Goal: Task Accomplishment & Management: Complete application form

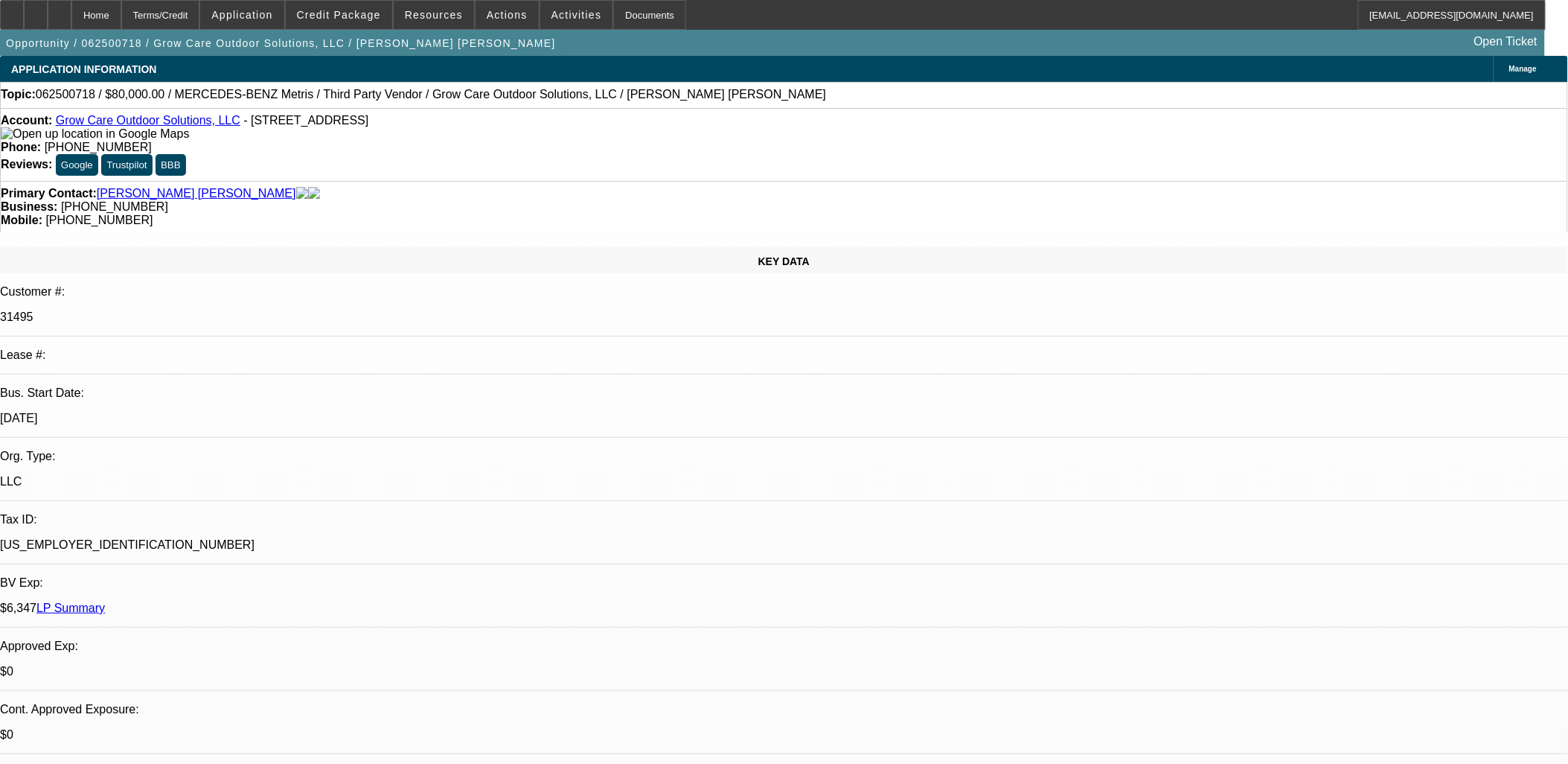
select select "0"
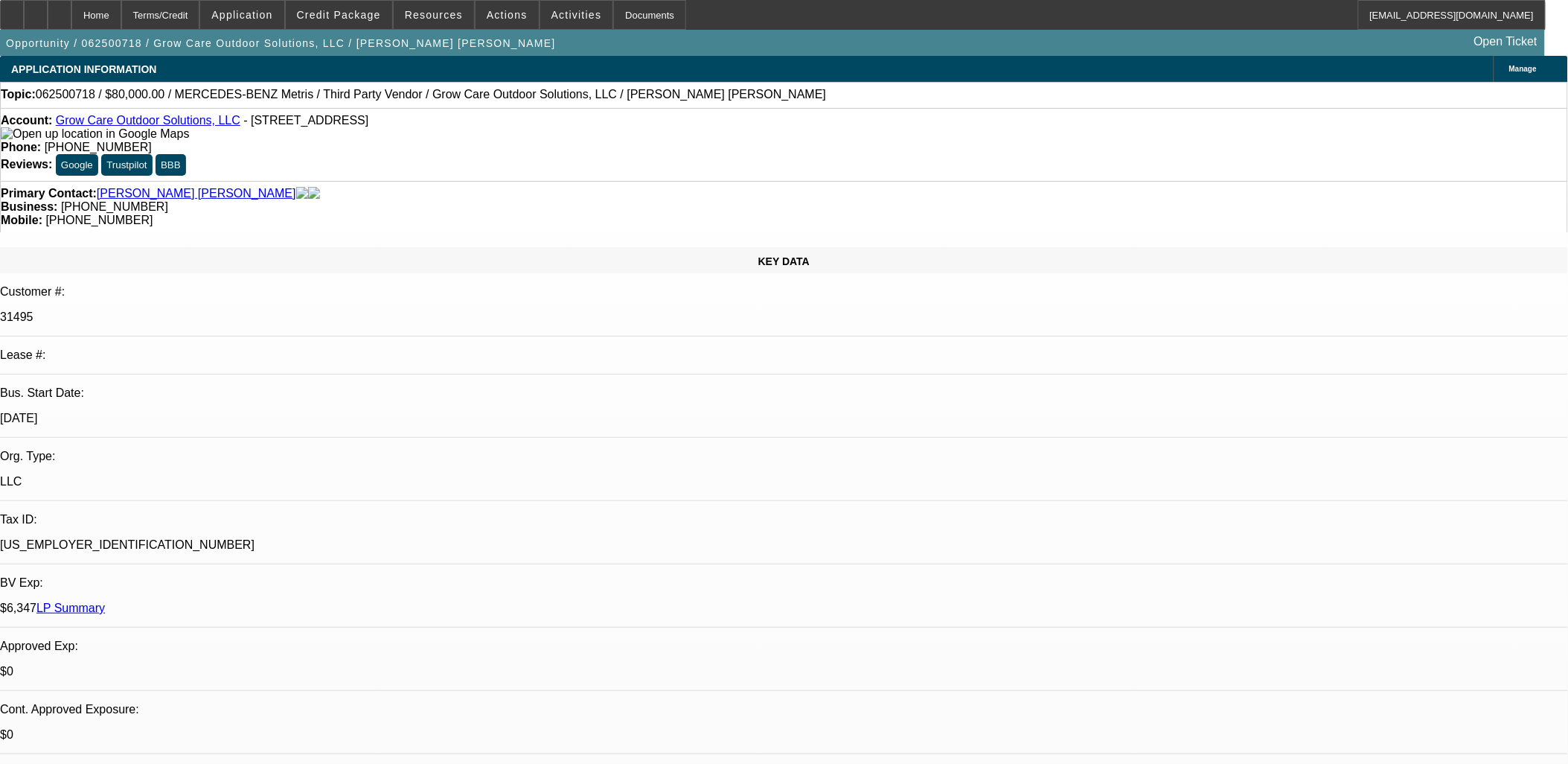
select select "0"
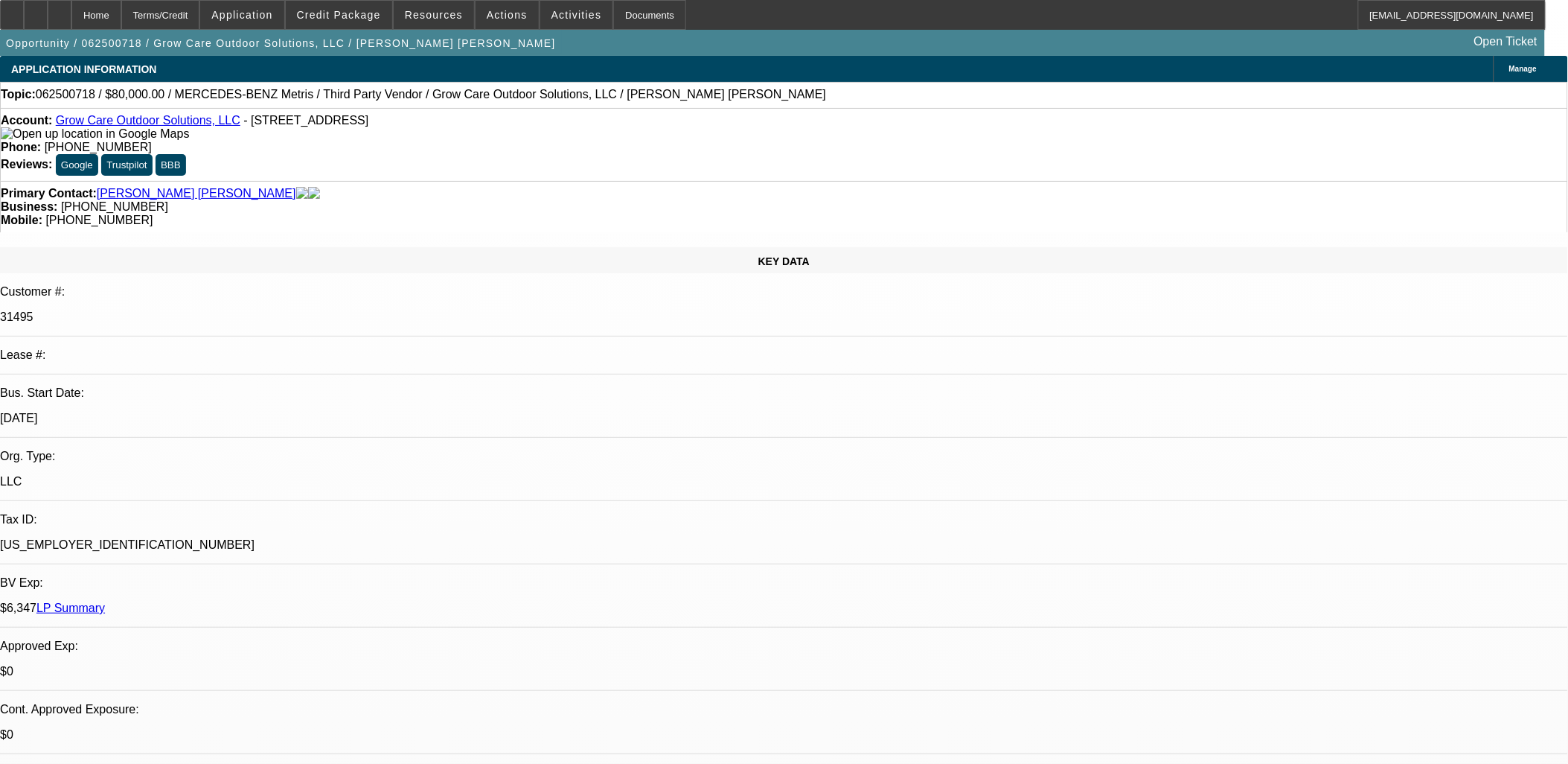
select select "0"
select select "1"
select select "6"
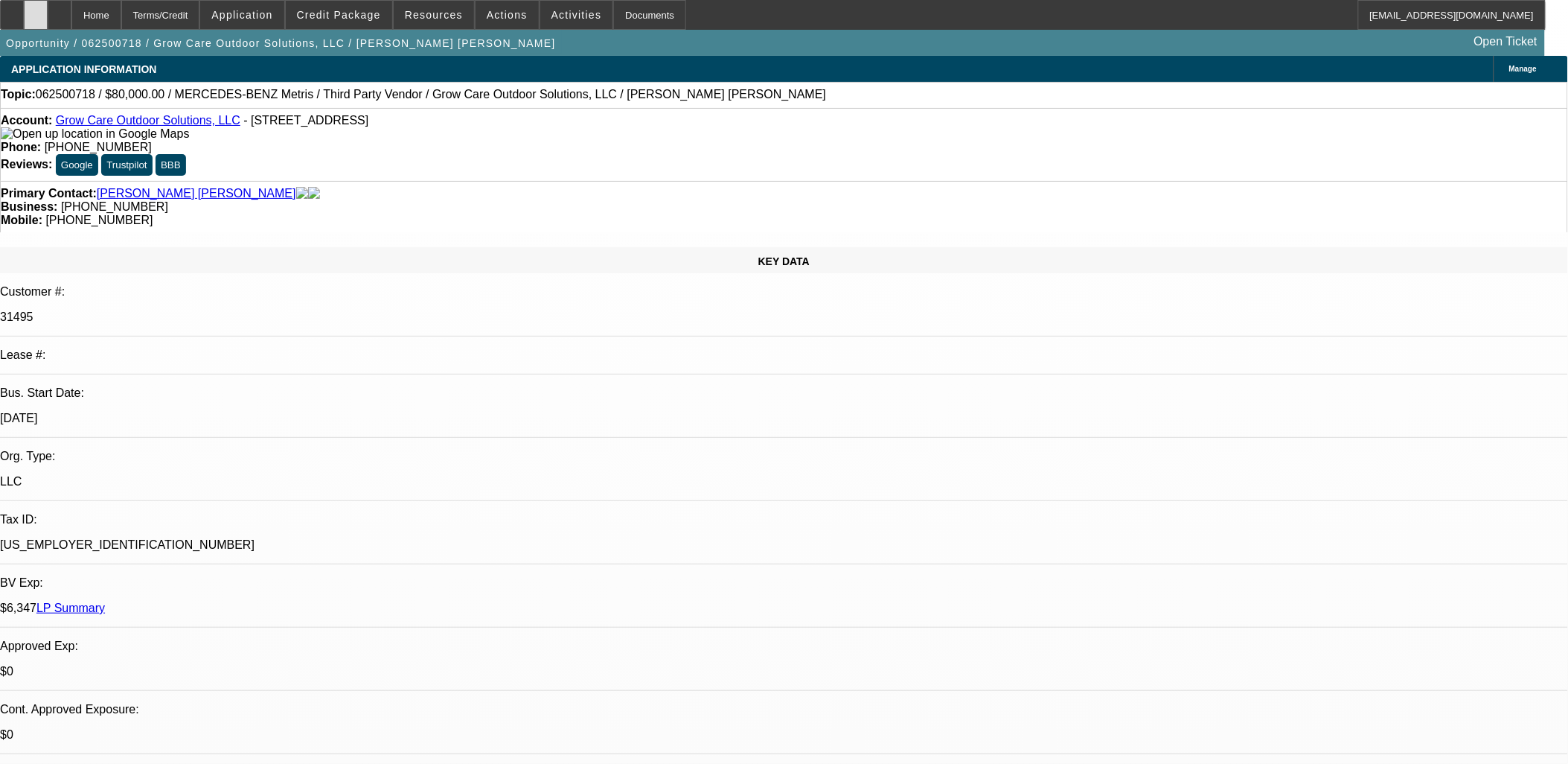
select select "1"
select select "6"
select select "1"
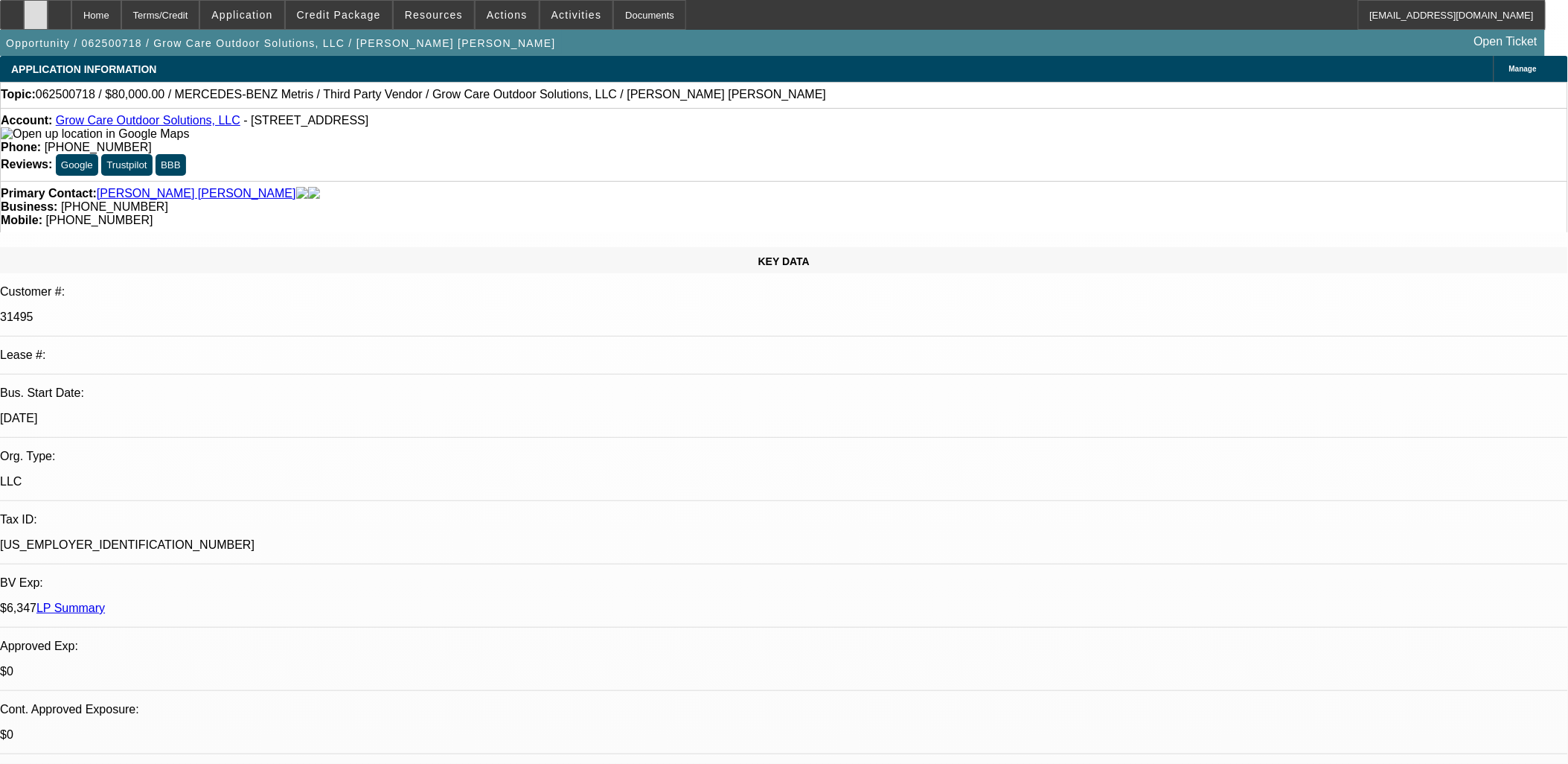
select select "6"
select select "1"
select select "6"
click at [35, 9] on icon at bounding box center [35, 9] width 0 height 0
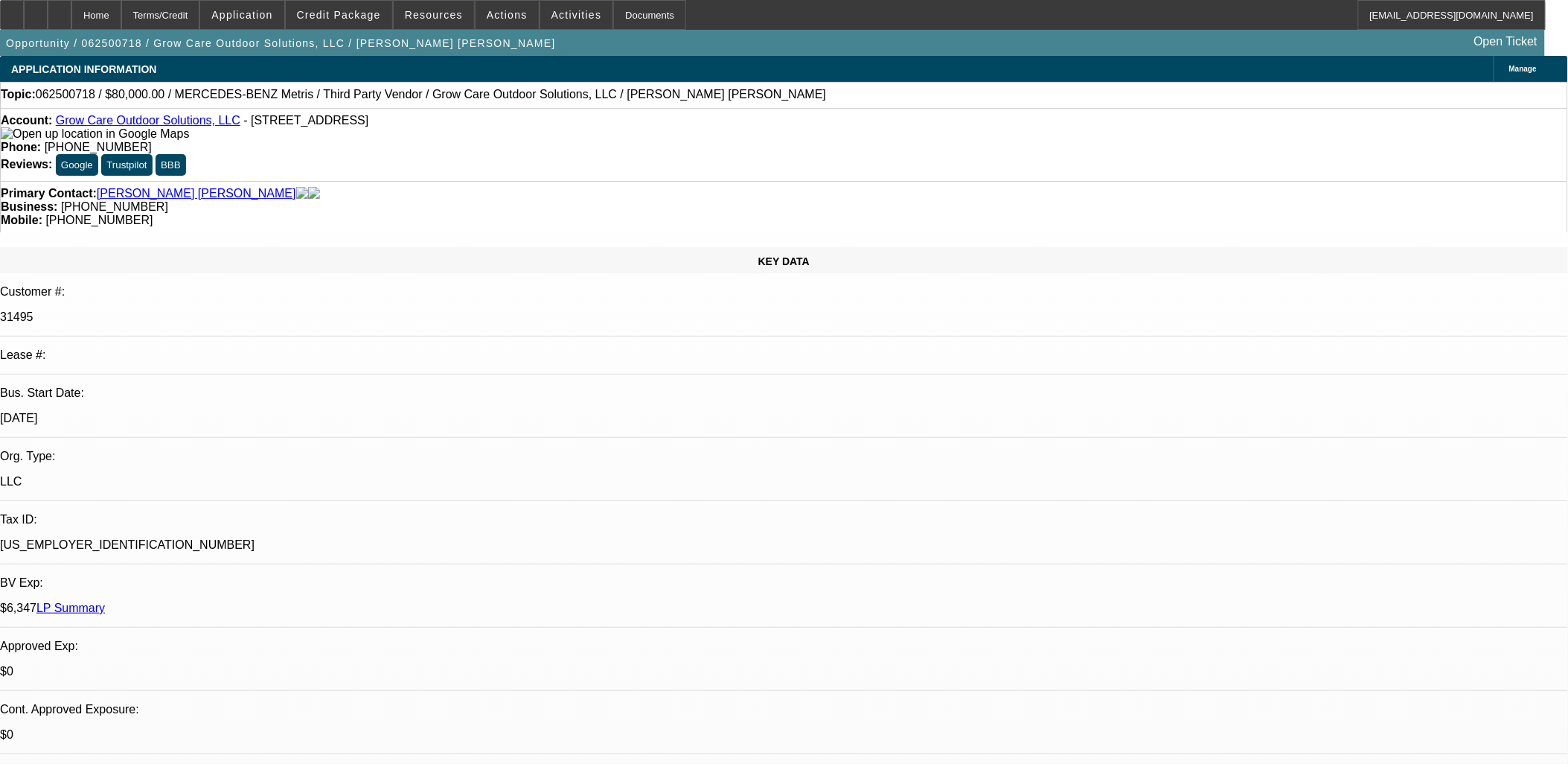
scroll to position [83, 0]
drag, startPoint x: 1150, startPoint y: 293, endPoint x: 1152, endPoint y: 306, distance: 13.2
click at [362, 16] on span "Credit Package" at bounding box center [339, 15] width 84 height 12
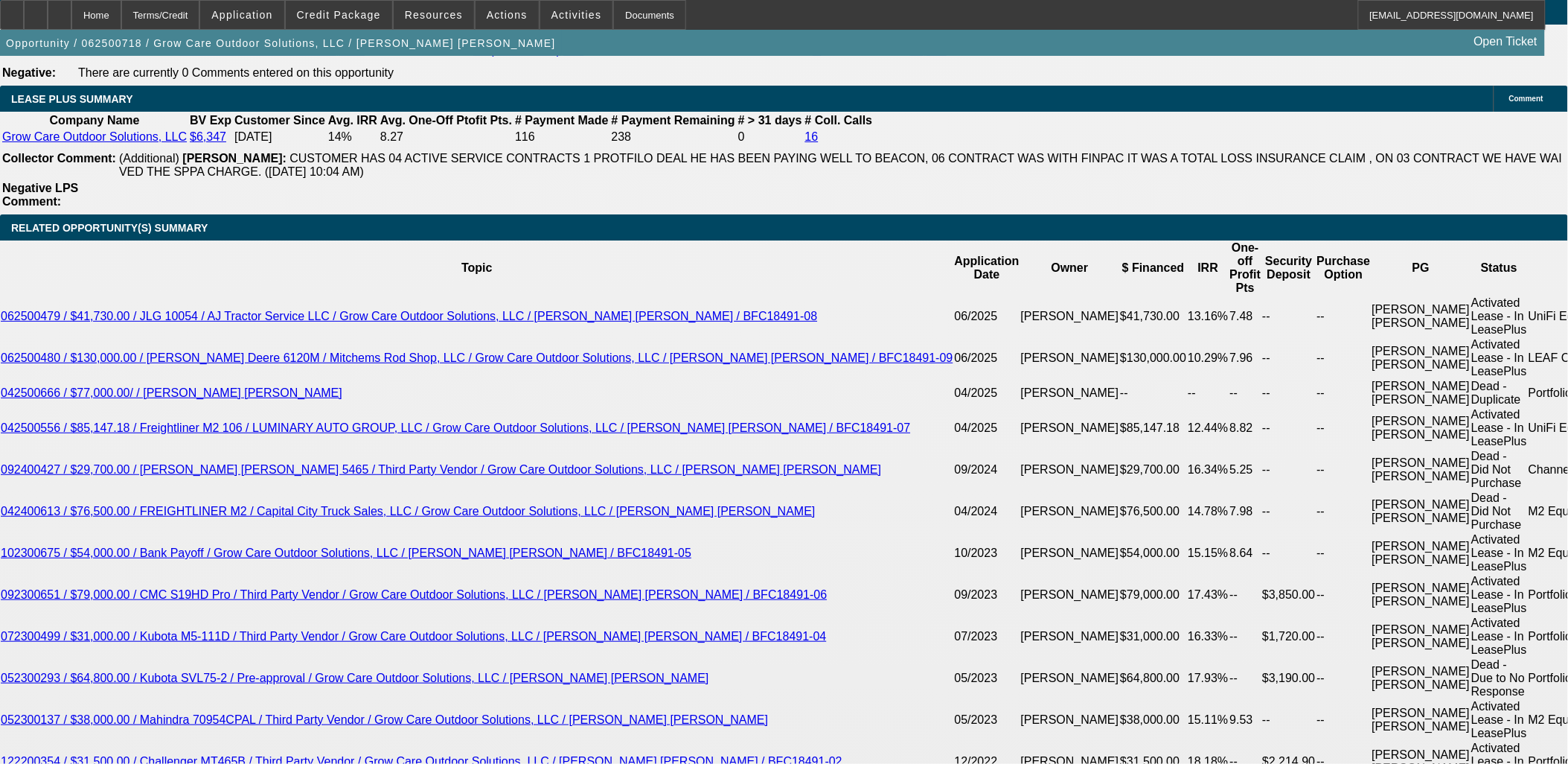
scroll to position [0, 0]
drag, startPoint x: 1128, startPoint y: 303, endPoint x: 1135, endPoint y: 294, distance: 11.4
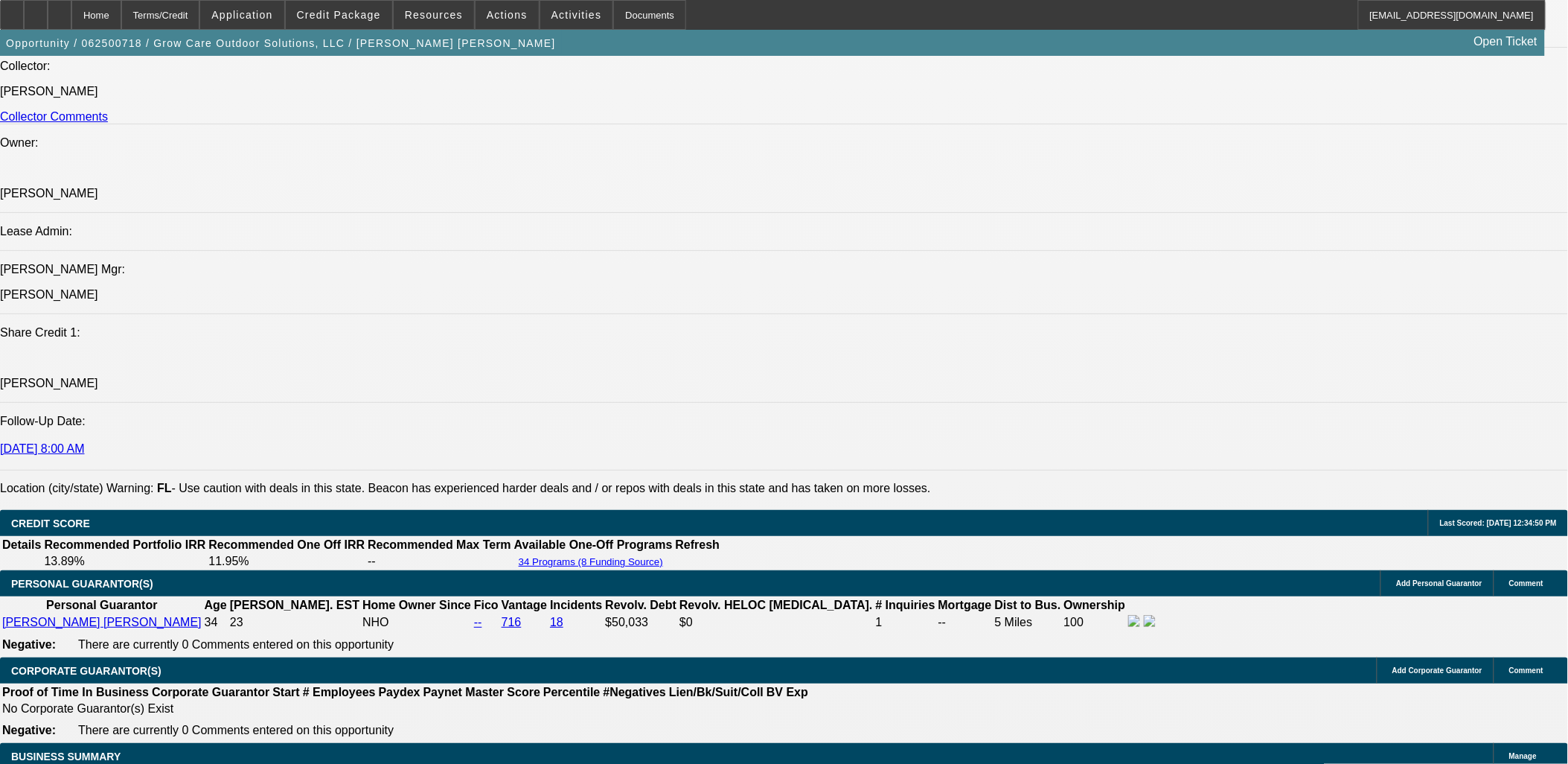
drag, startPoint x: 1135, startPoint y: 294, endPoint x: 1172, endPoint y: 151, distance: 147.7
drag, startPoint x: 1122, startPoint y: 152, endPoint x: 786, endPoint y: 315, distance: 373.5
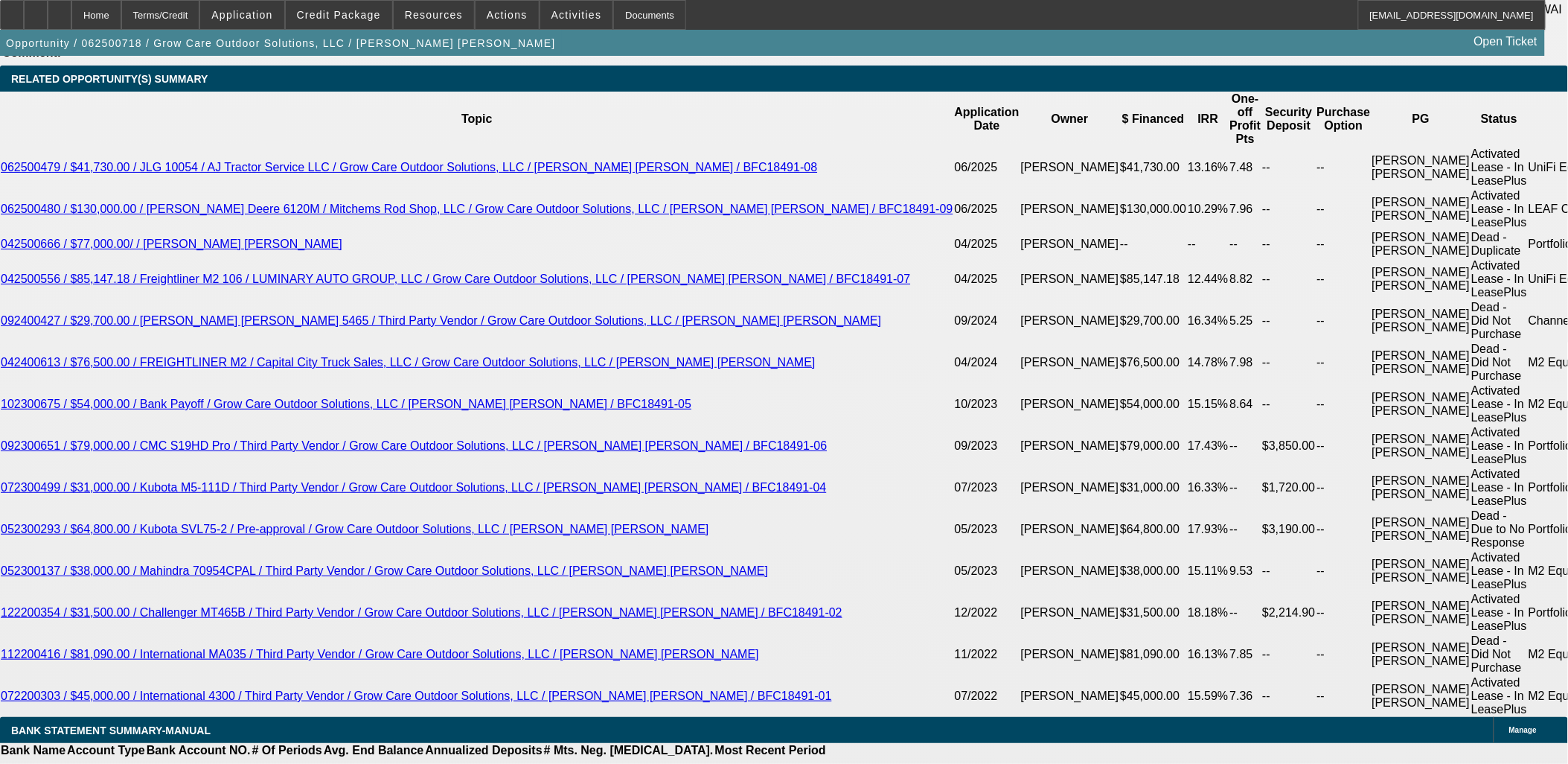
scroll to position [2647, 0]
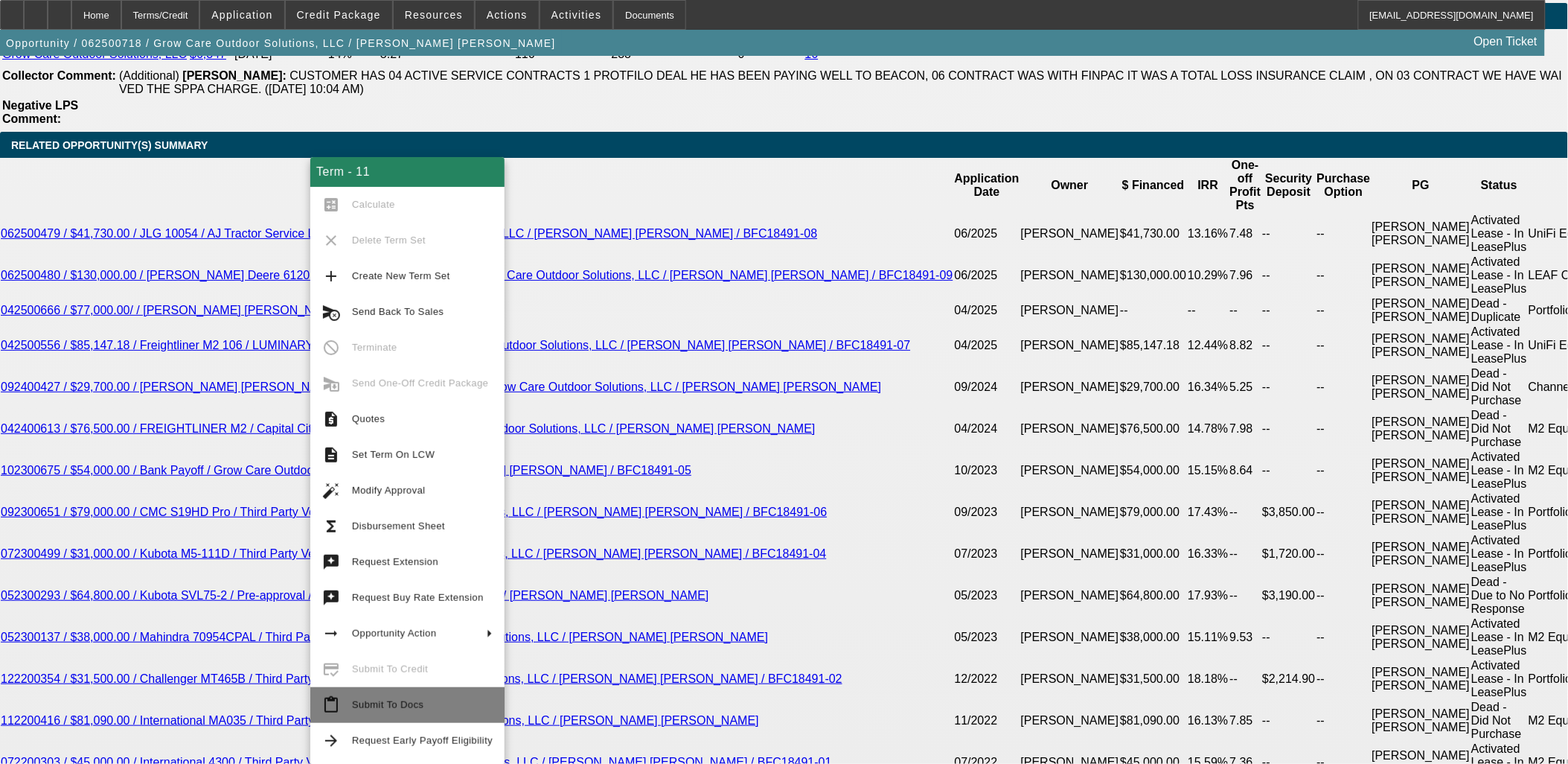
click at [412, 710] on span "Submit To Docs" at bounding box center [422, 705] width 141 height 18
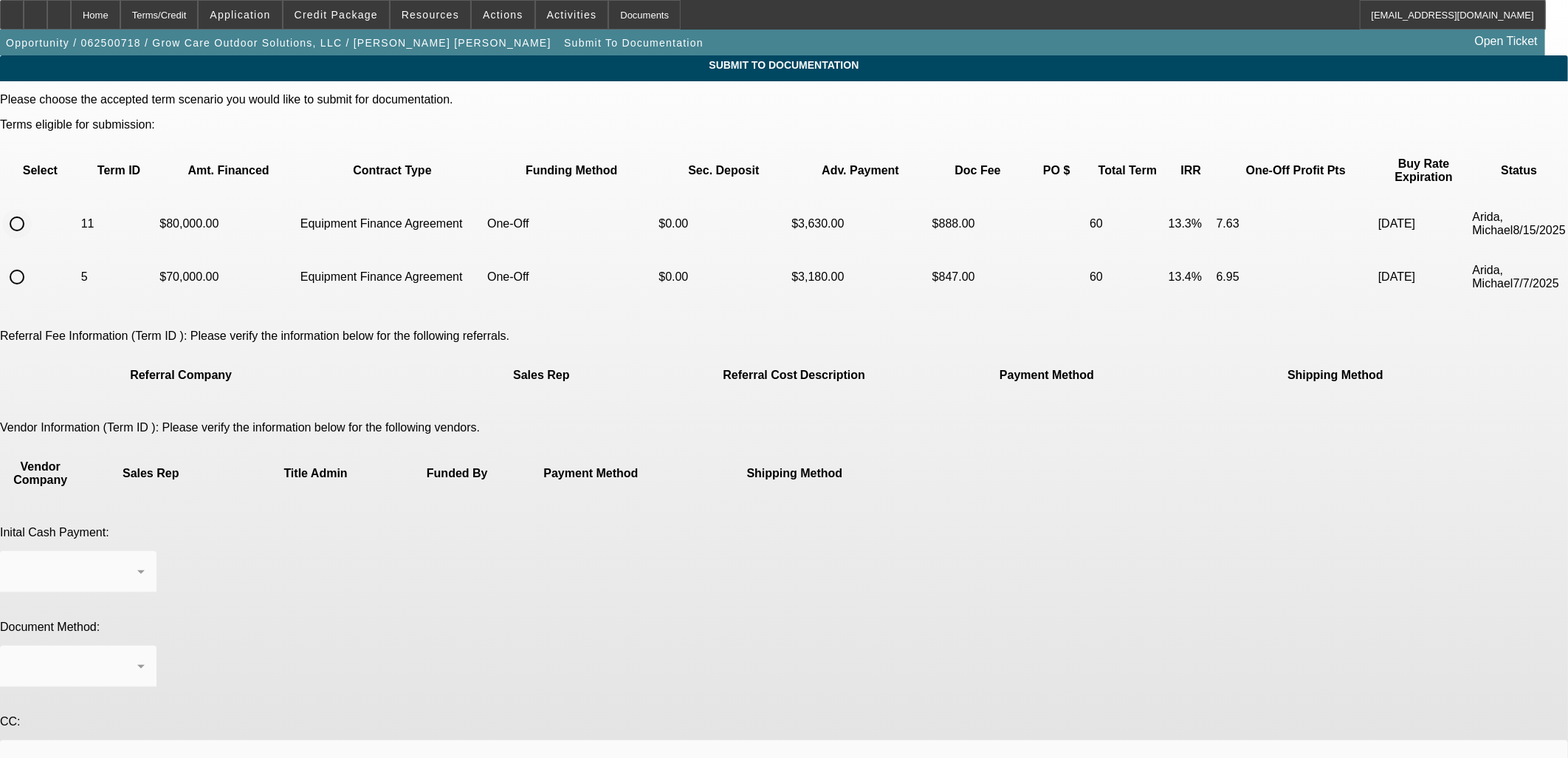
click at [32, 209] on input "radio" at bounding box center [17, 223] width 29 height 29
radio input "true"
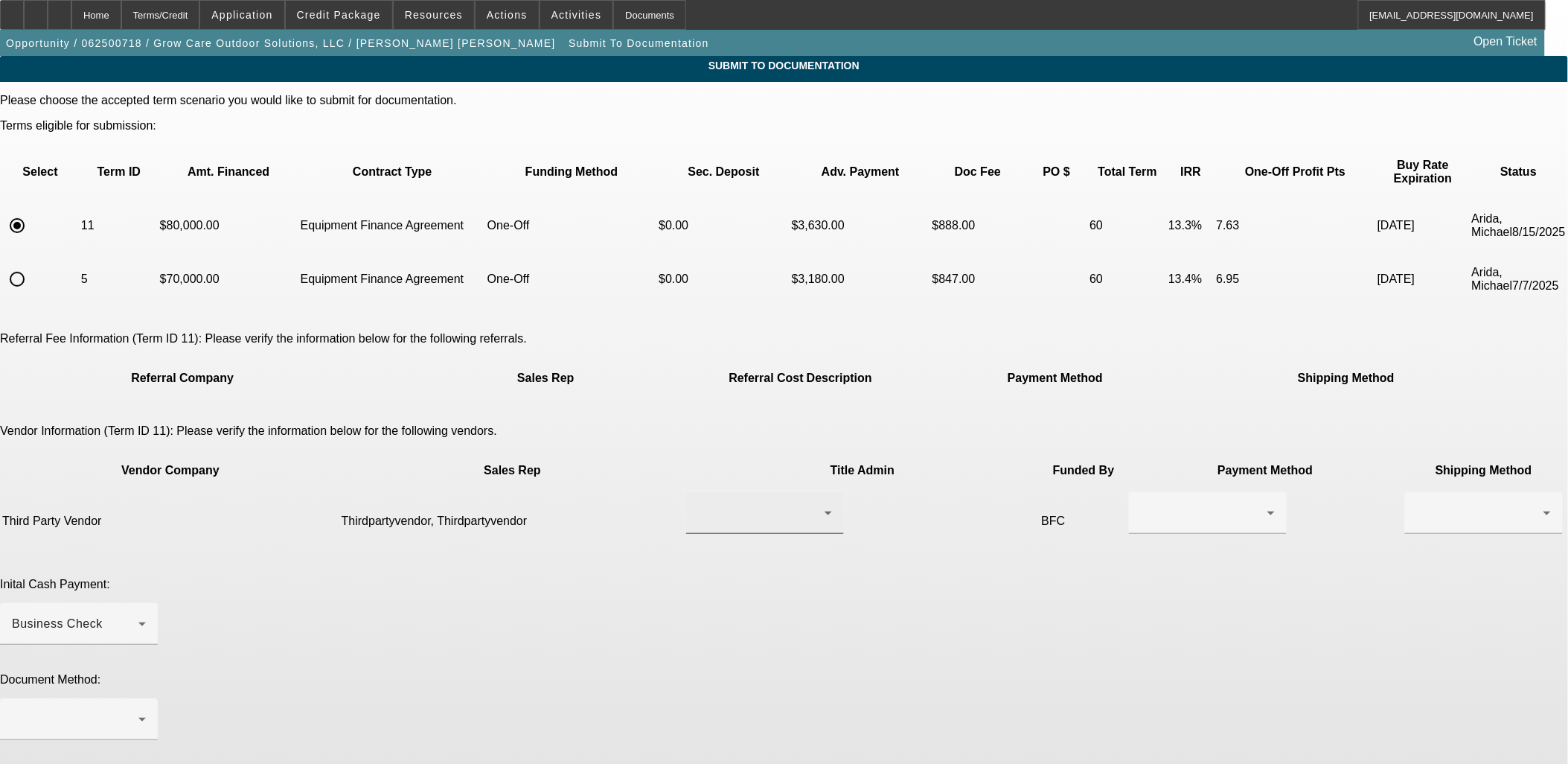
click at [819, 504] on icon at bounding box center [828, 513] width 18 height 18
drag, startPoint x: 771, startPoint y: 501, endPoint x: 840, endPoint y: 501, distance: 69.0
click at [776, 500] on span "Thirdpartyvendor, Thirdpartyvendor" at bounding box center [718, 494] width 151 height 35
click at [1141, 492] on div at bounding box center [1207, 513] width 134 height 41
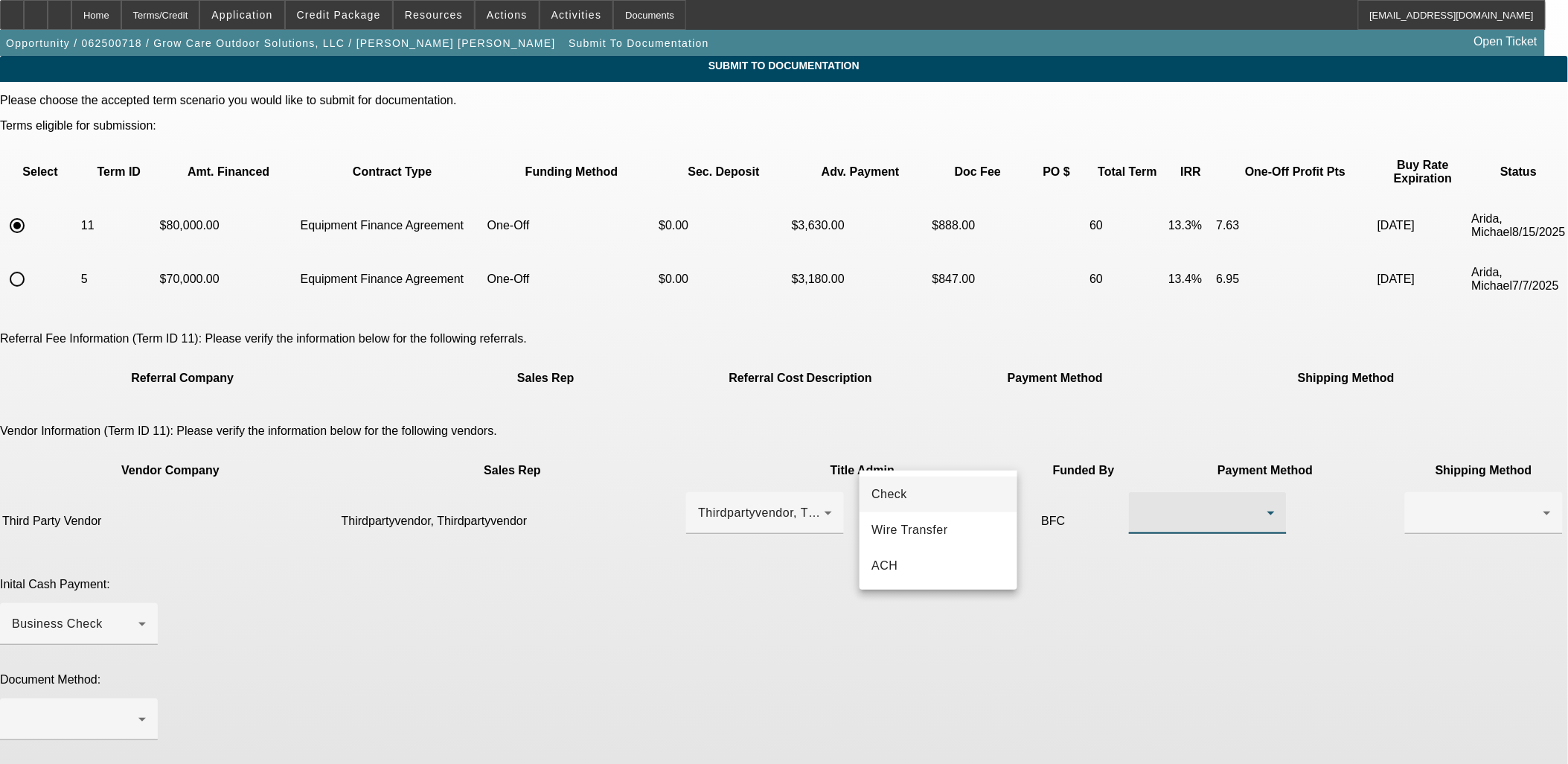
click at [953, 499] on mat-option "Check" at bounding box center [938, 494] width 158 height 35
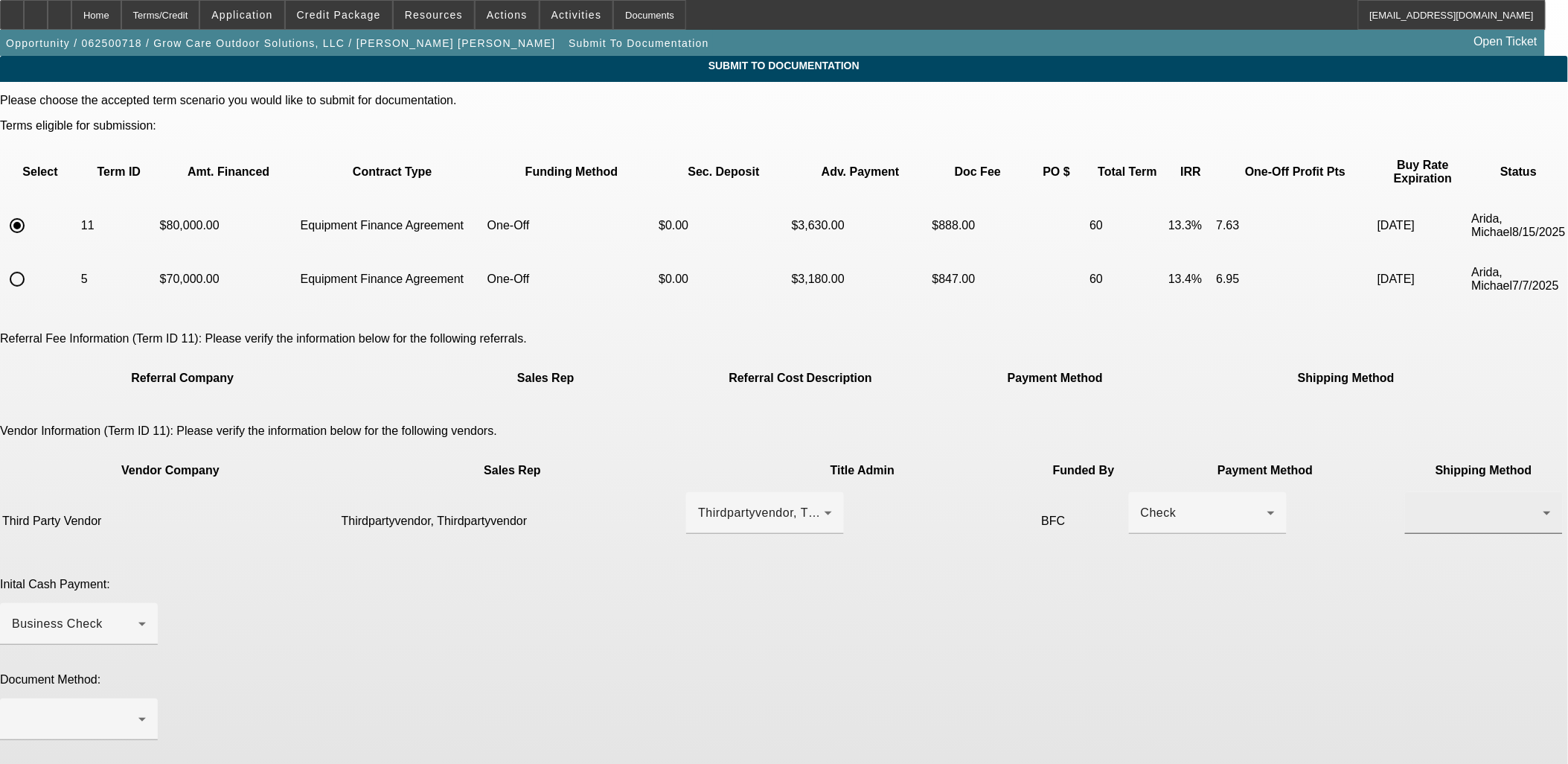
click at [1417, 492] on div at bounding box center [1484, 513] width 134 height 41
drag, startPoint x: 1052, startPoint y: 460, endPoint x: 1044, endPoint y: 537, distance: 77.4
click at [1044, 537] on mat-option "Fed Ex" at bounding box center [1105, 530] width 158 height 35
drag, startPoint x: 911, startPoint y: 561, endPoint x: 903, endPoint y: 569, distance: 11.3
click at [158, 645] on div at bounding box center [78, 653] width 158 height 16
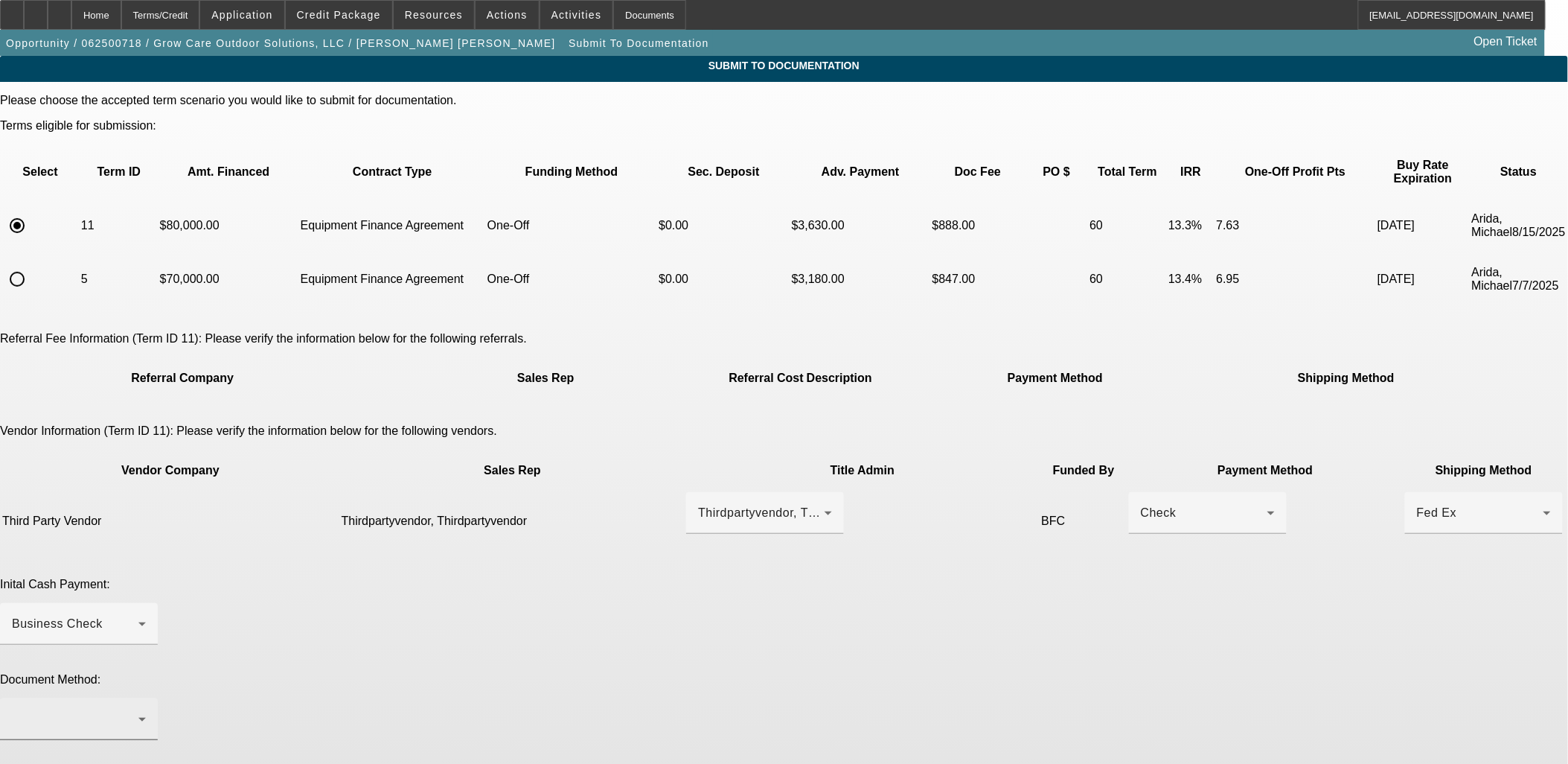
click at [146, 698] on div at bounding box center [78, 718] width 134 height 41
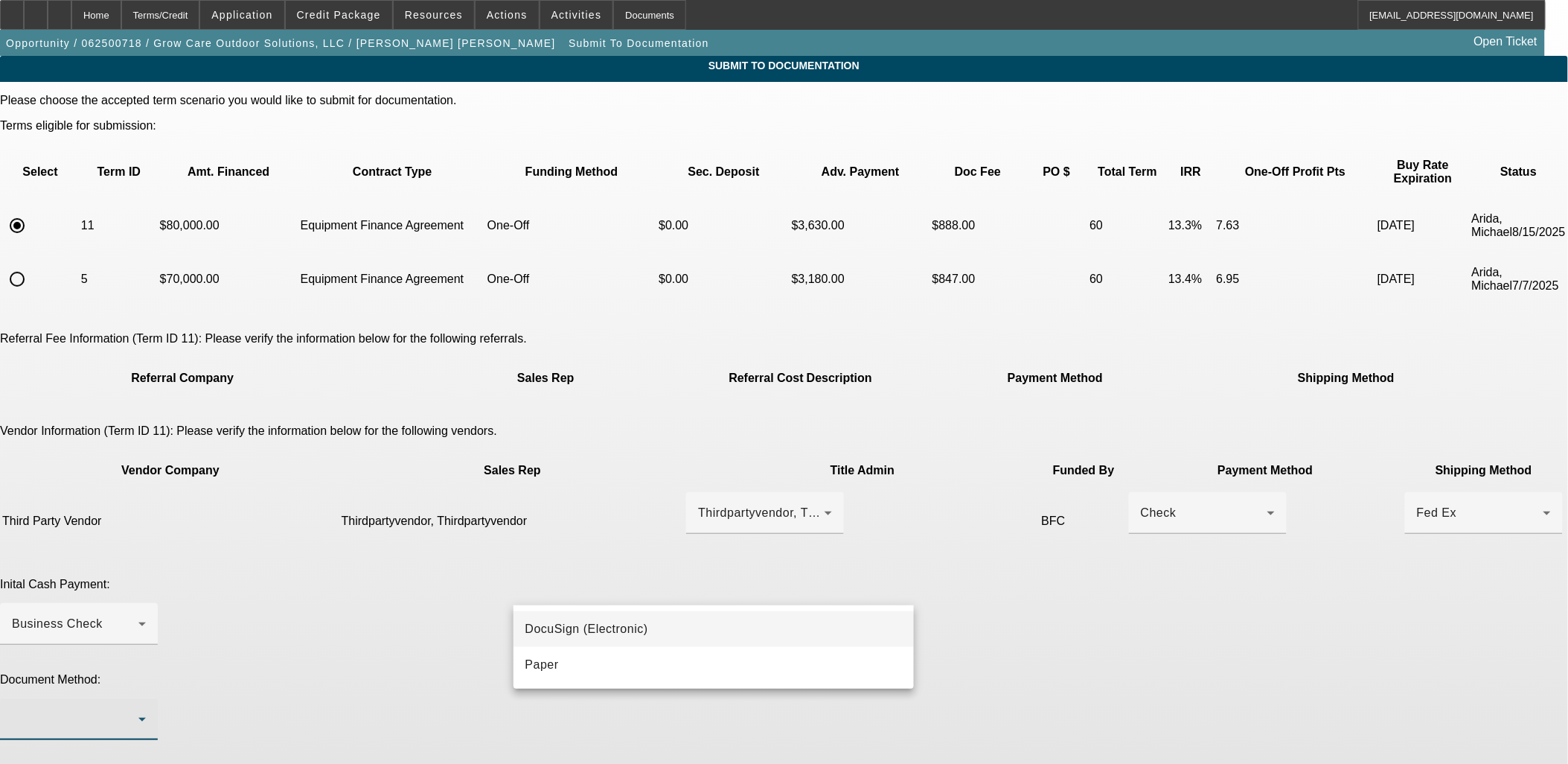
click at [749, 618] on mat-option "DocuSign (Electronic)" at bounding box center [714, 629] width 401 height 35
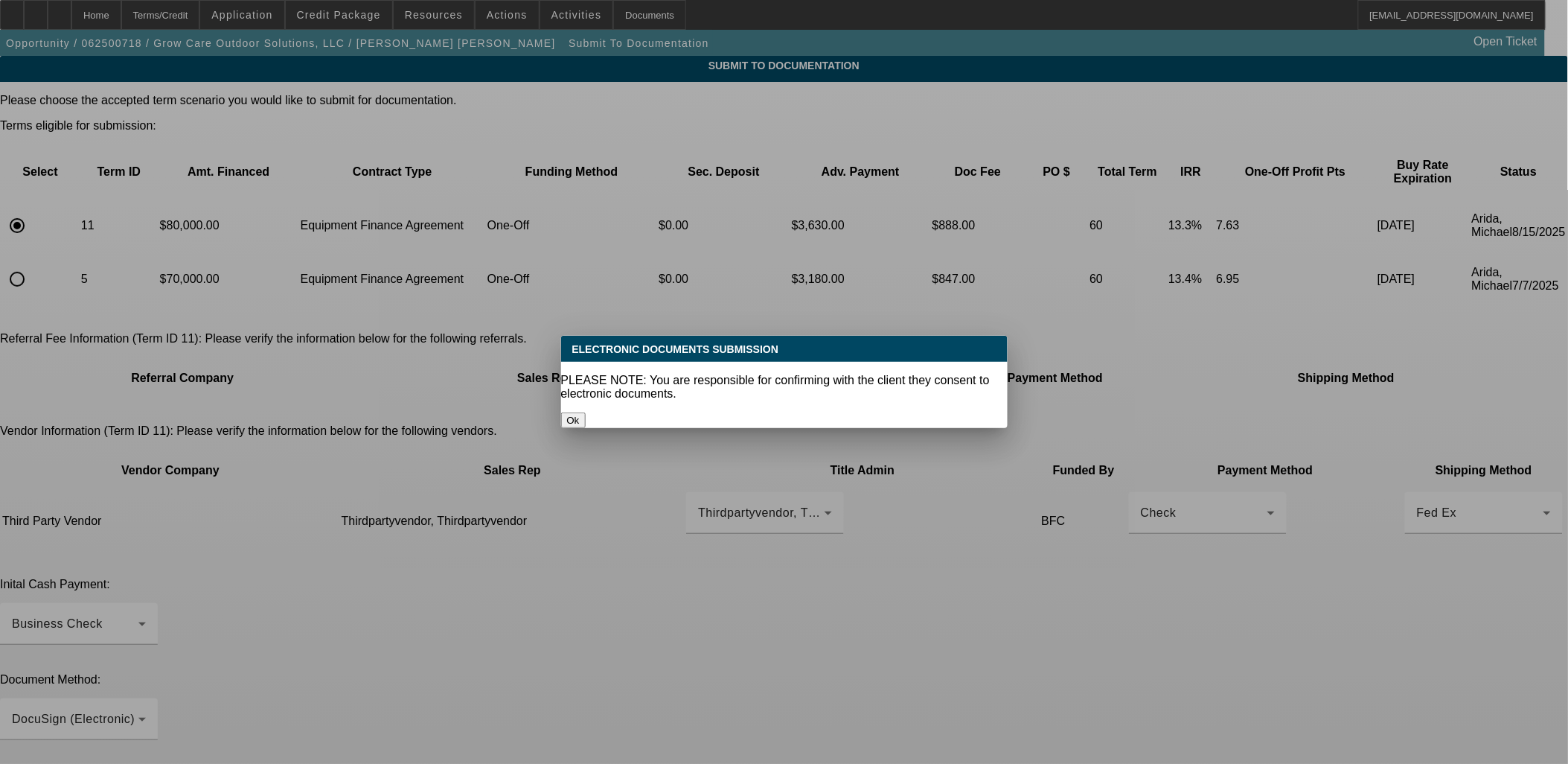
drag, startPoint x: 1071, startPoint y: 658, endPoint x: 995, endPoint y: 697, distance: 85.4
click at [1071, 658] on div at bounding box center [784, 382] width 1568 height 764
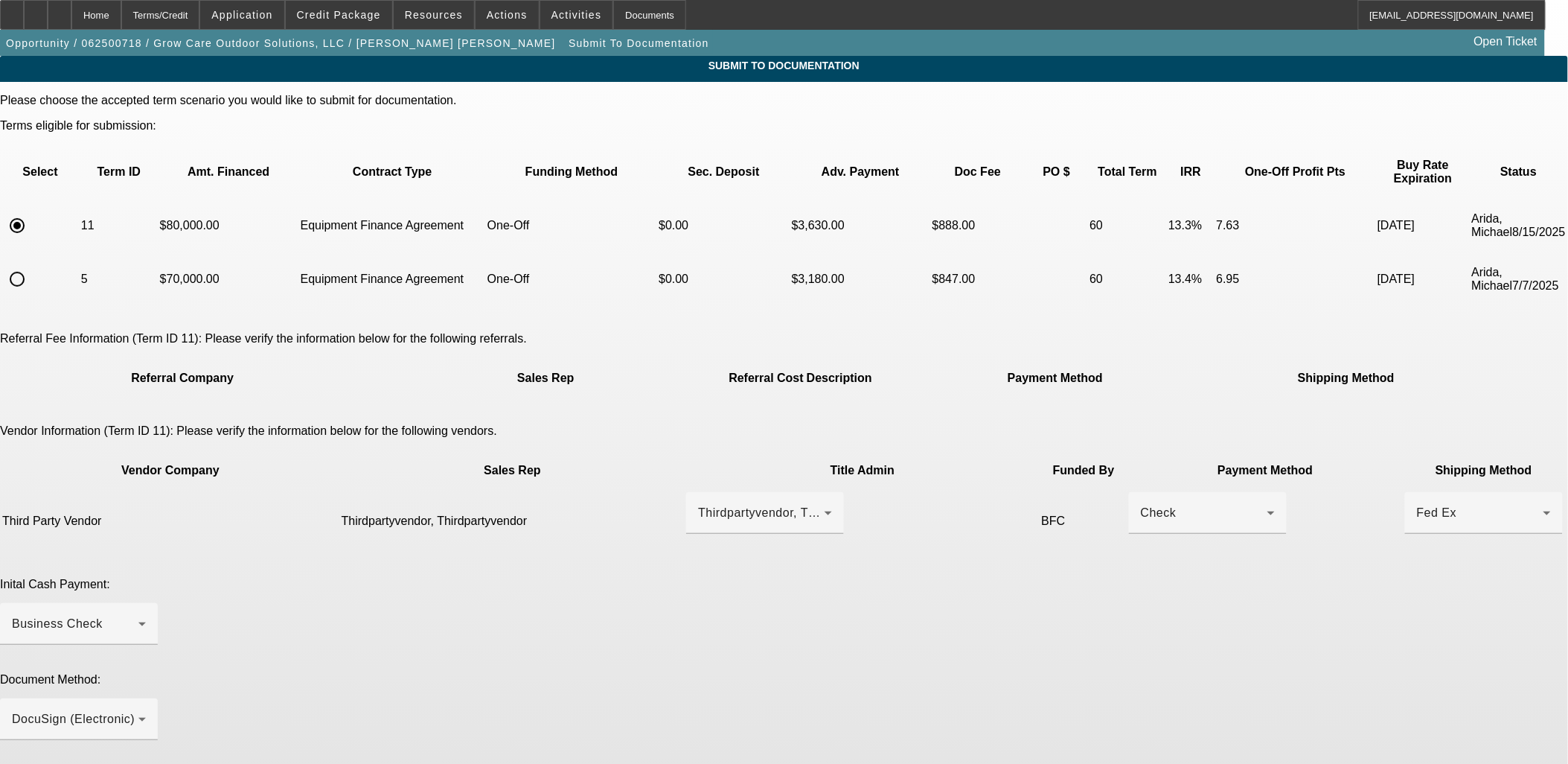
paste textarea "Please send Docs to PG at jgranados@growcaresolutions.com and call PG at (954) …"
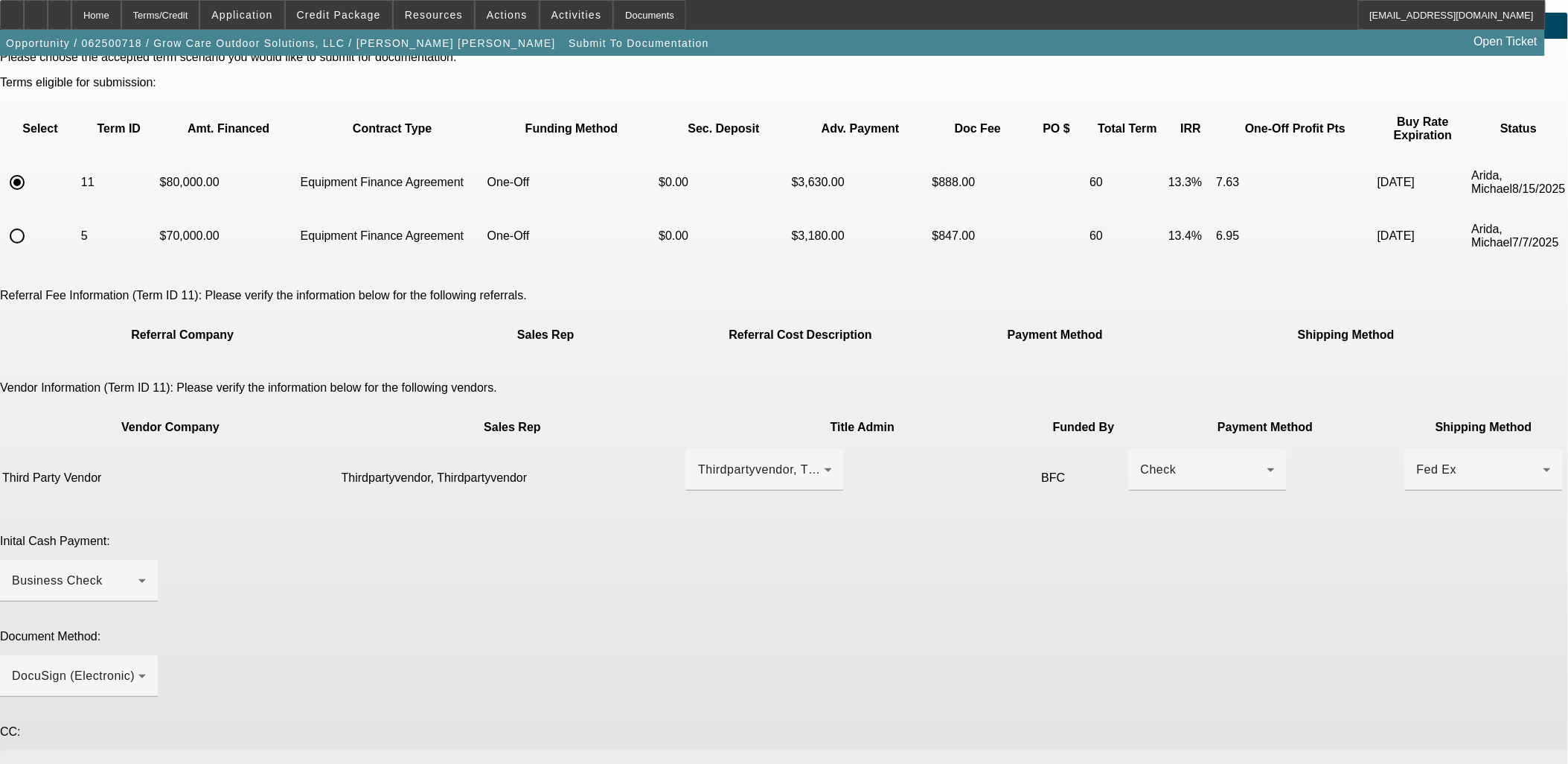
scroll to position [63, 0]
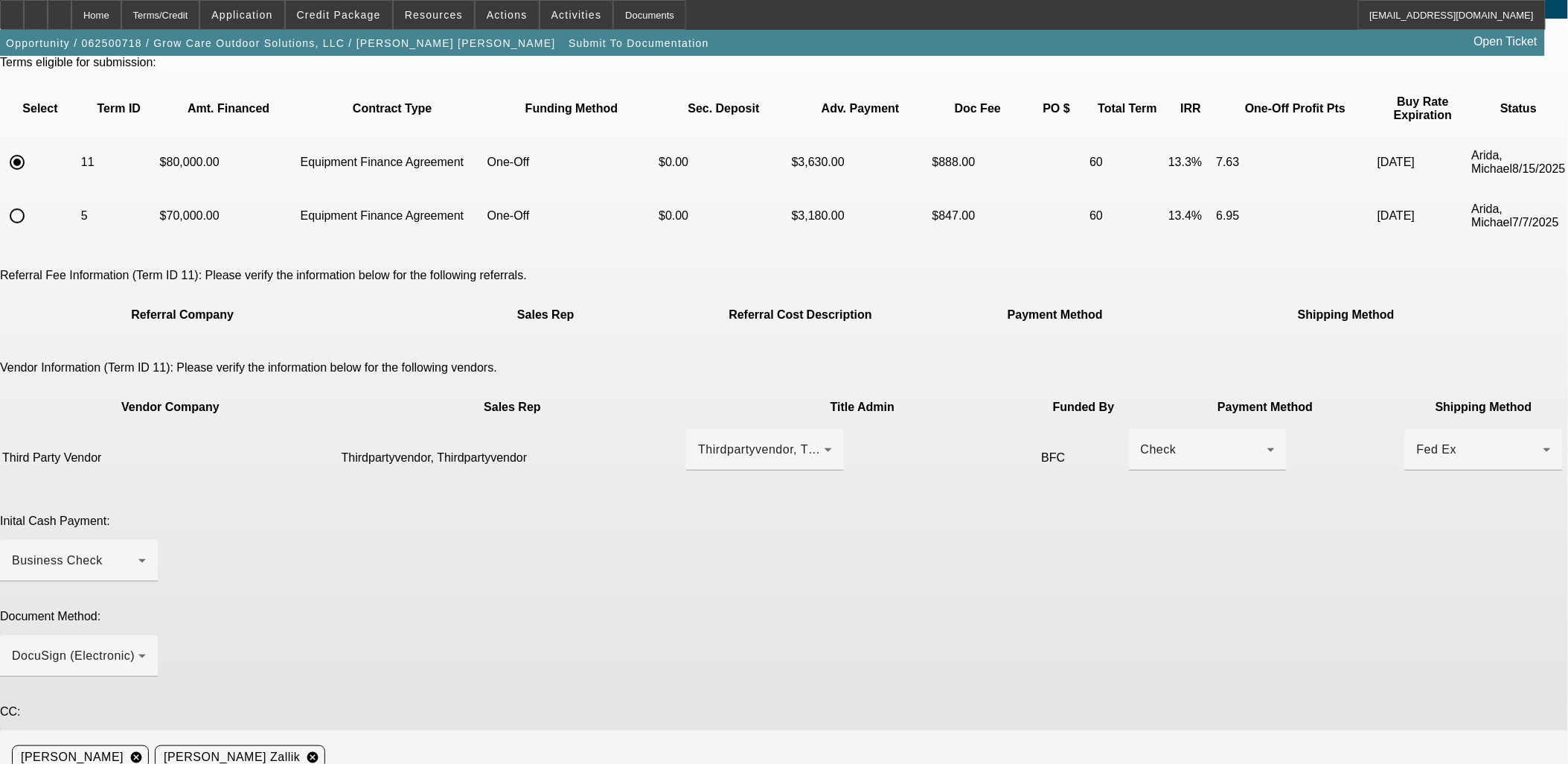
drag, startPoint x: 1170, startPoint y: 668, endPoint x: 1181, endPoint y: 694, distance: 28.2
drag, startPoint x: 1181, startPoint y: 675, endPoint x: 1188, endPoint y: 737, distance: 62.4
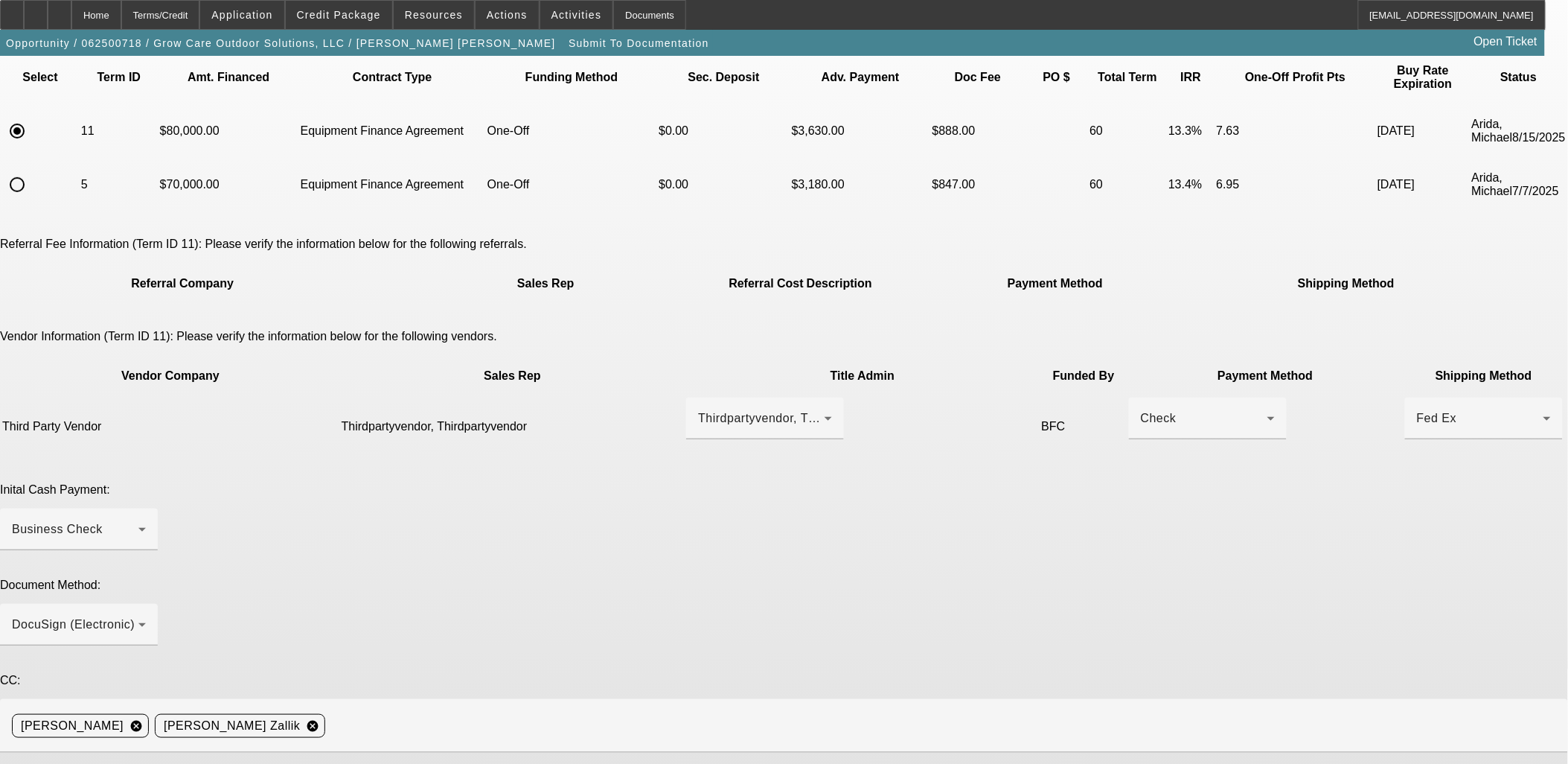
scroll to position [125, 0]
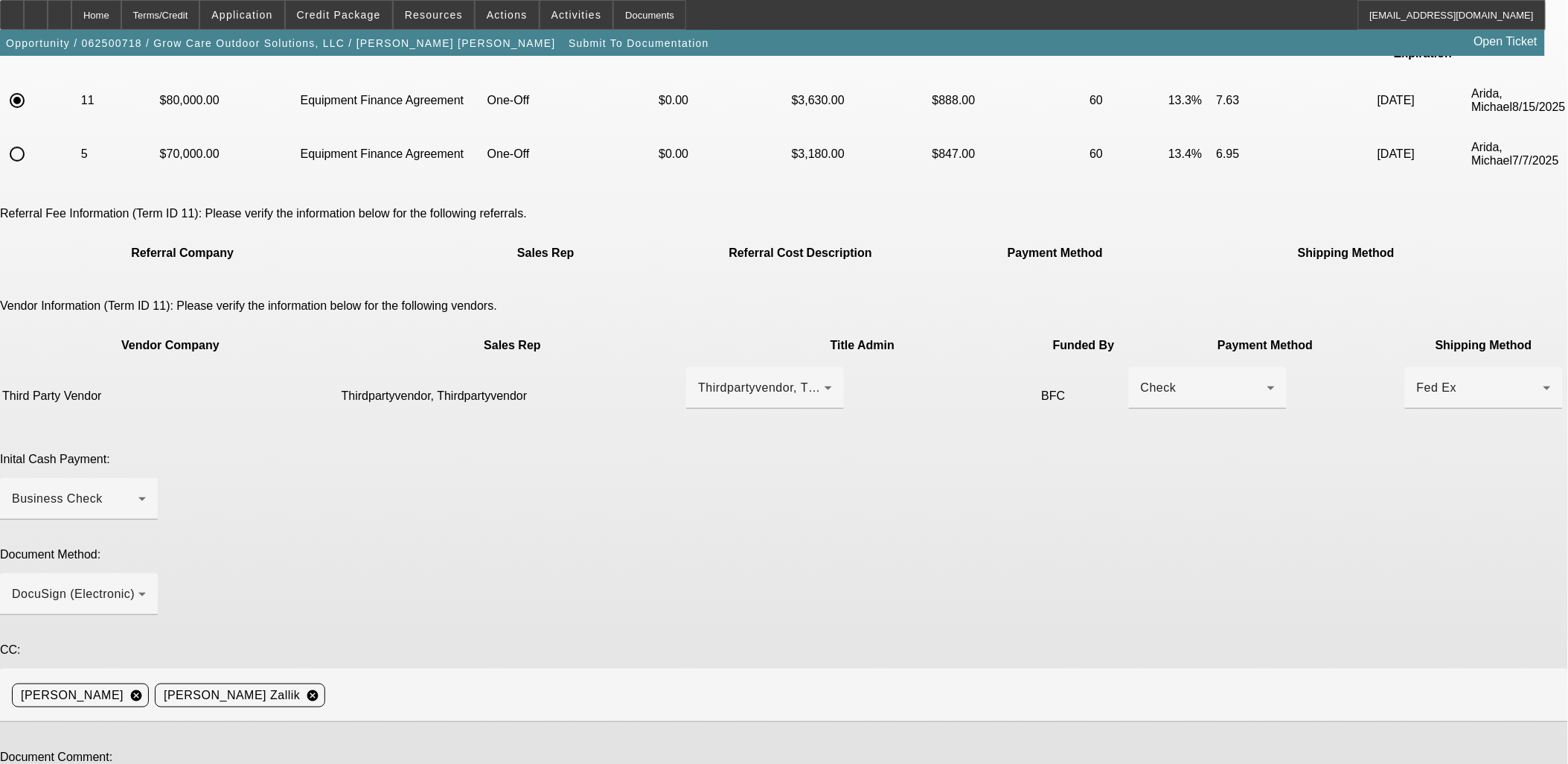
type textarea "Please send Docs to PG at jgranados@growcaresolutions.com and call PG at (954) …"
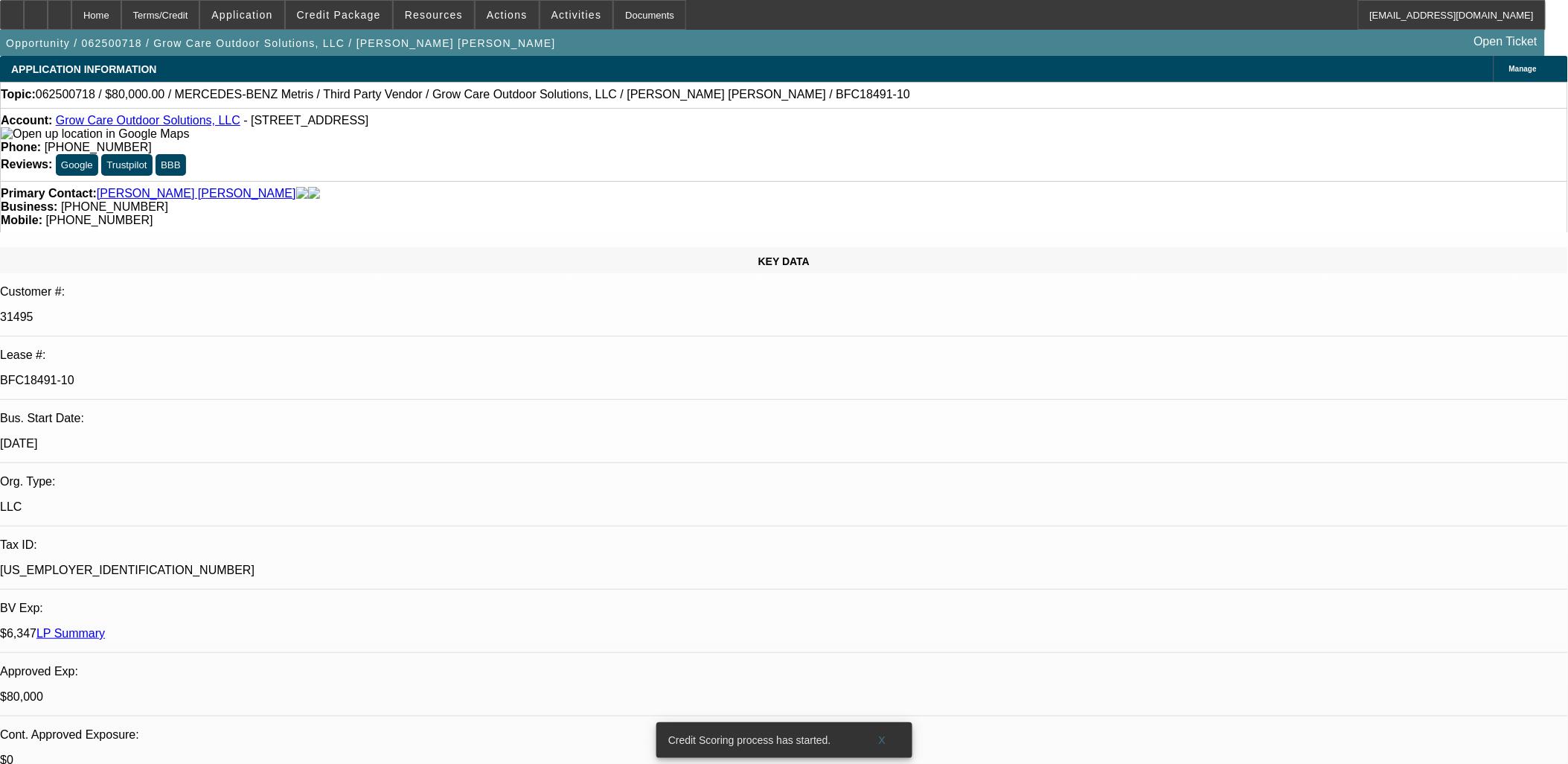
select select "0"
select select "6"
select select "0"
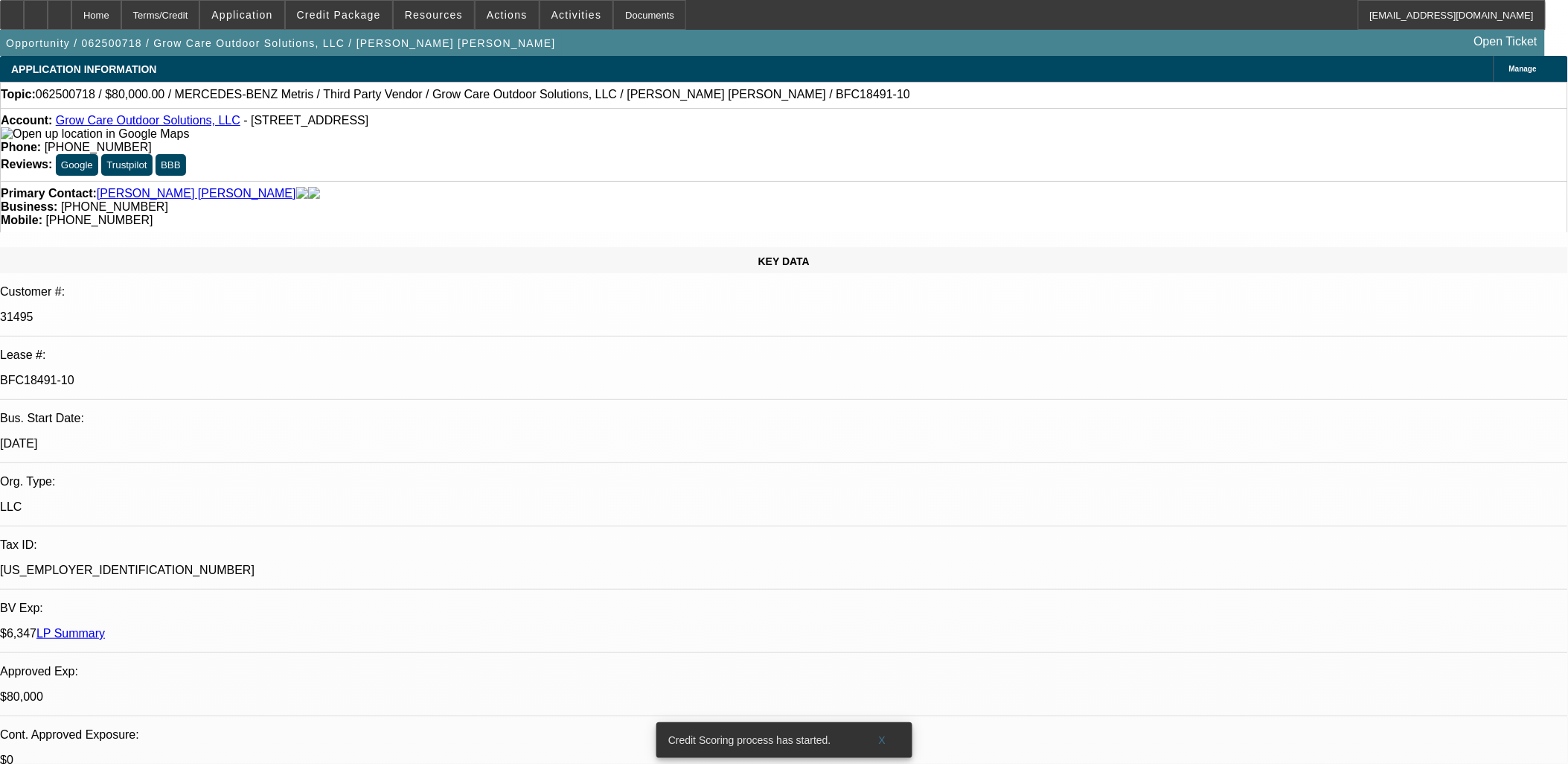
select select "0"
select select "6"
select select "0"
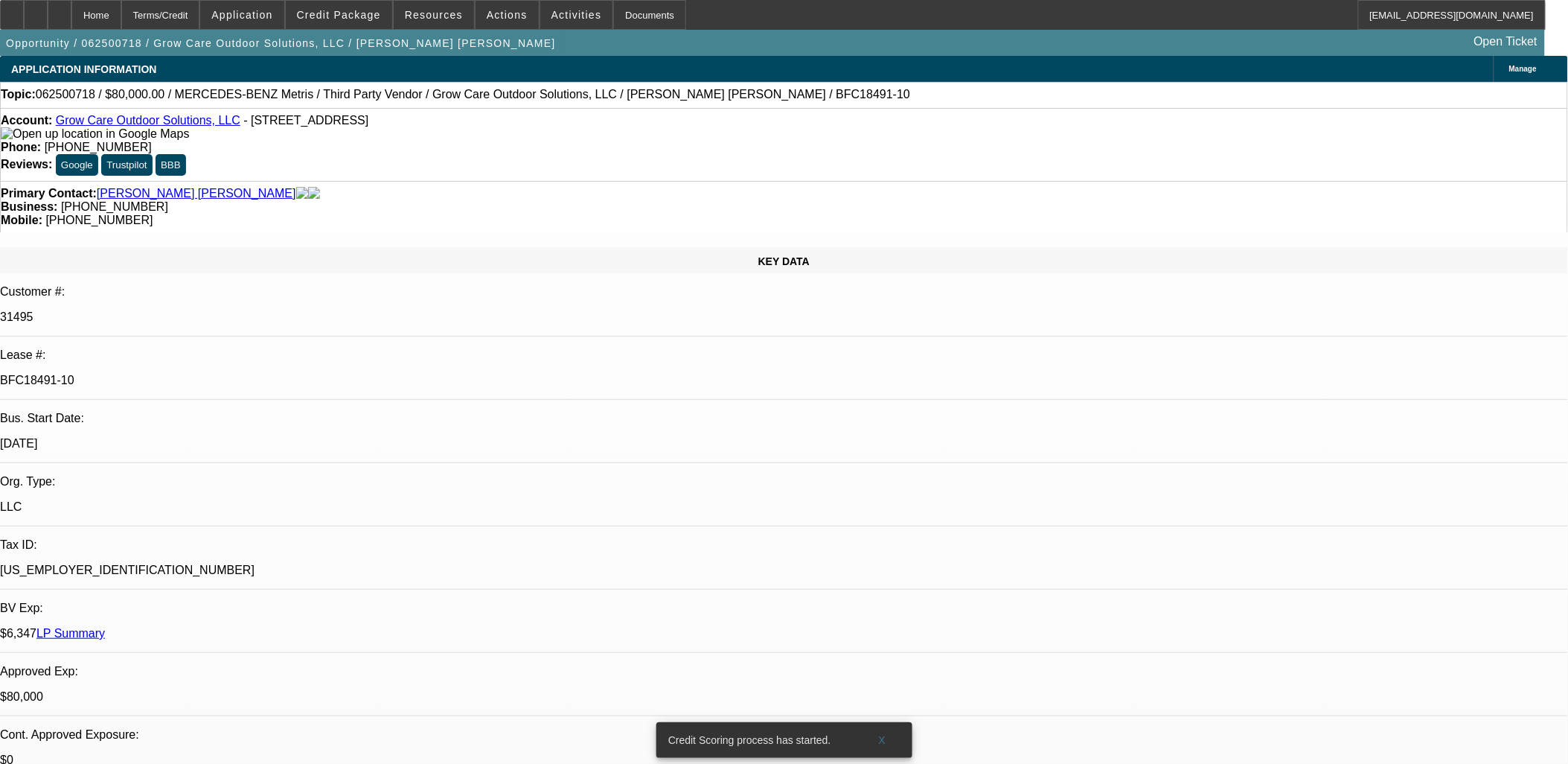
select select "0"
select select "6"
select select "0"
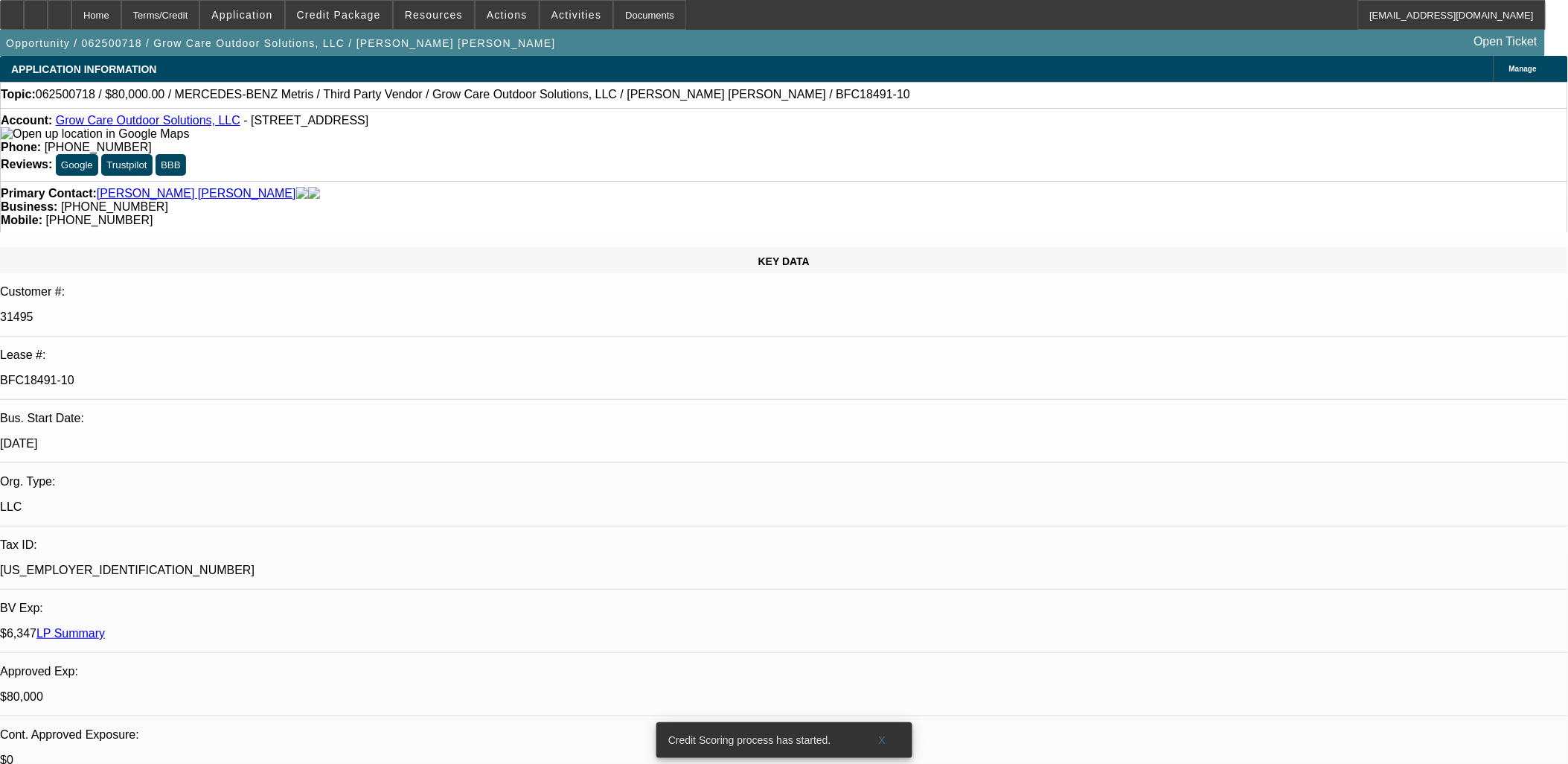
select select "6"
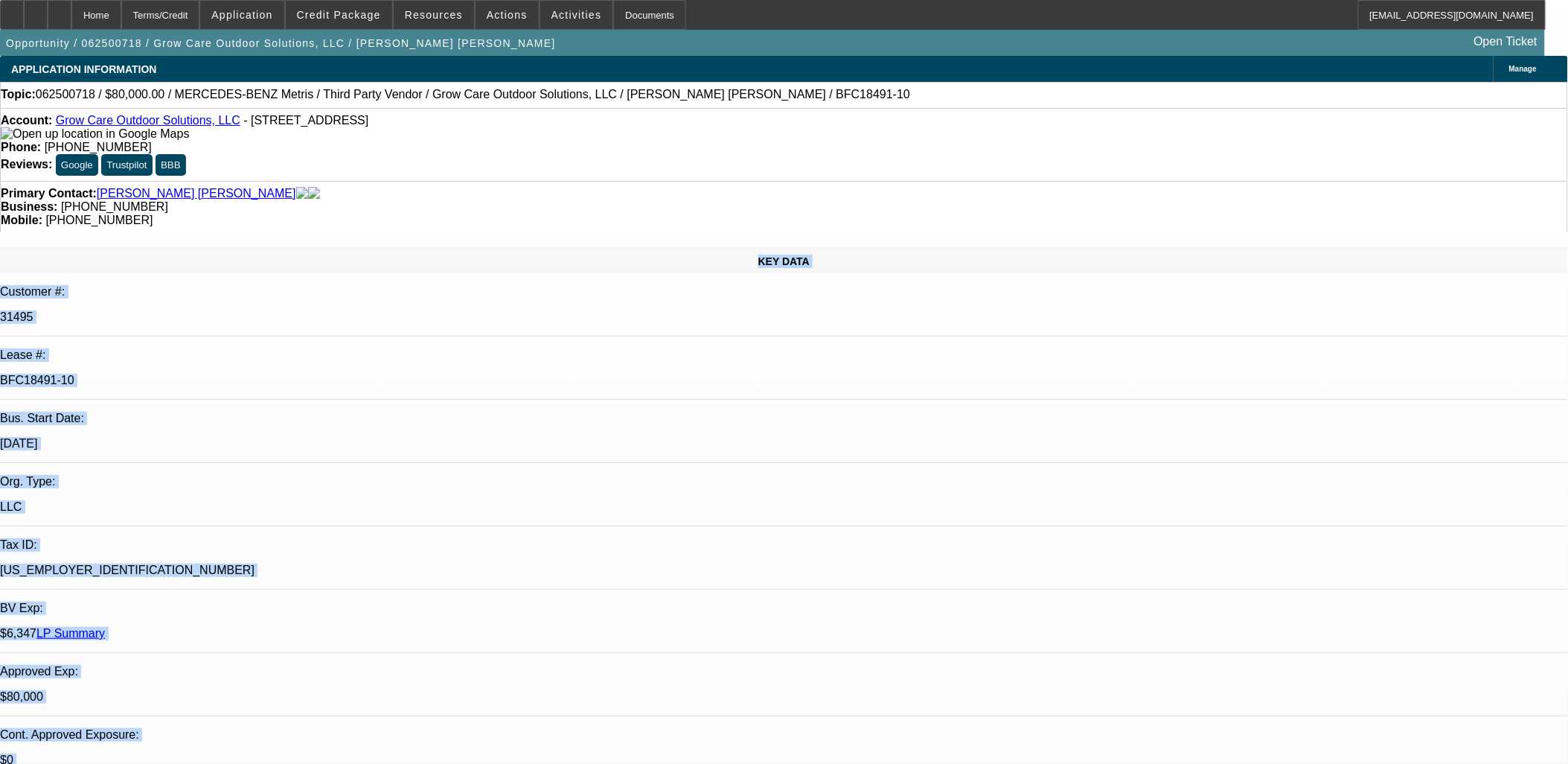
drag, startPoint x: 849, startPoint y: 623, endPoint x: 115, endPoint y: 188, distance: 853.2
click at [115, 247] on div "KEY DATA Customer #: 31495 Lease #: BFC18491-10 Bus. Start Date: 3/1/19 Org. Ty…" at bounding box center [784, 618] width 1568 height 742
drag, startPoint x: 114, startPoint y: 188, endPoint x: 1024, endPoint y: 734, distance: 1061.2
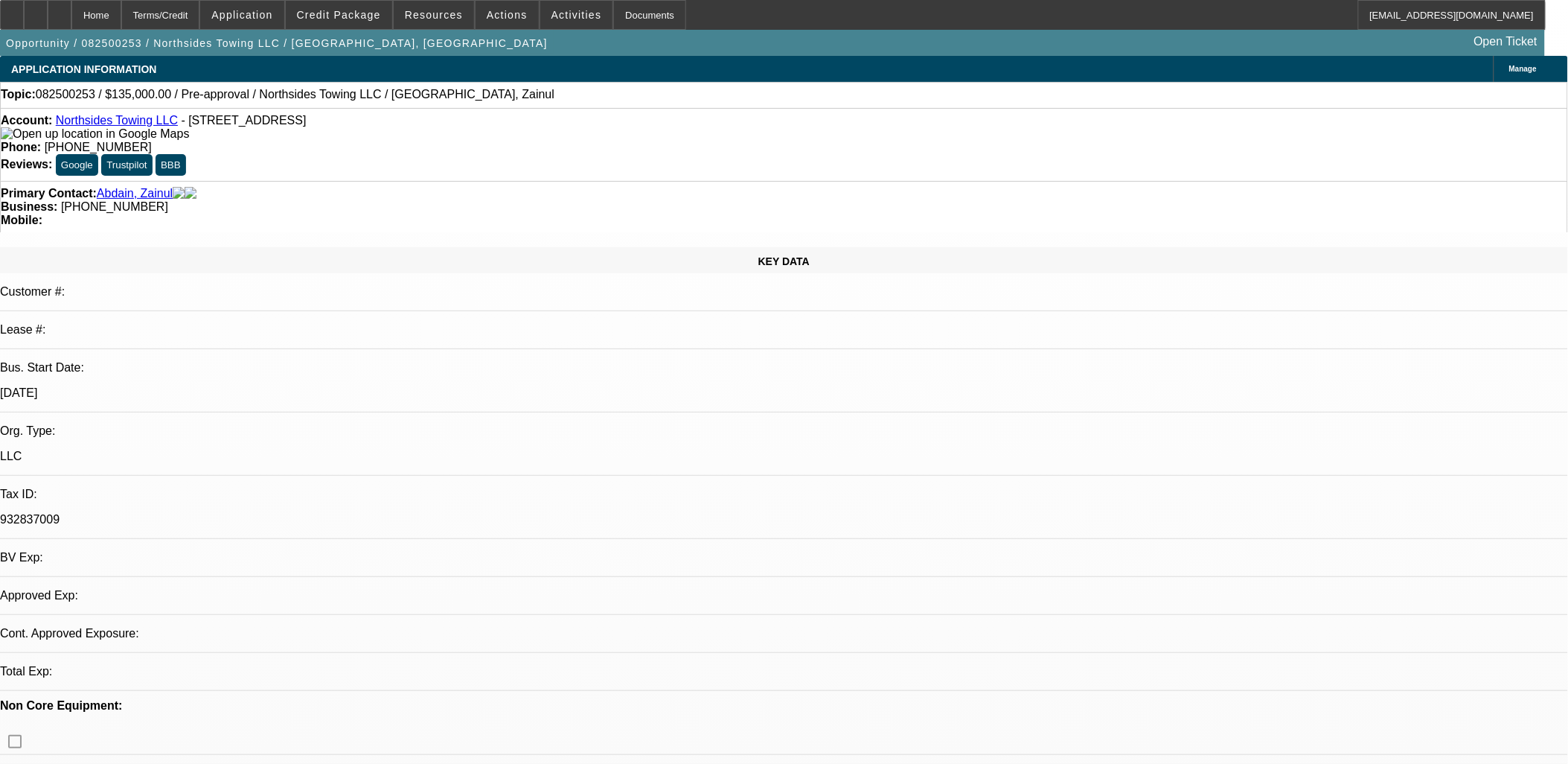
select select "0"
select select "2"
select select "0.1"
select select "1"
select select "2"
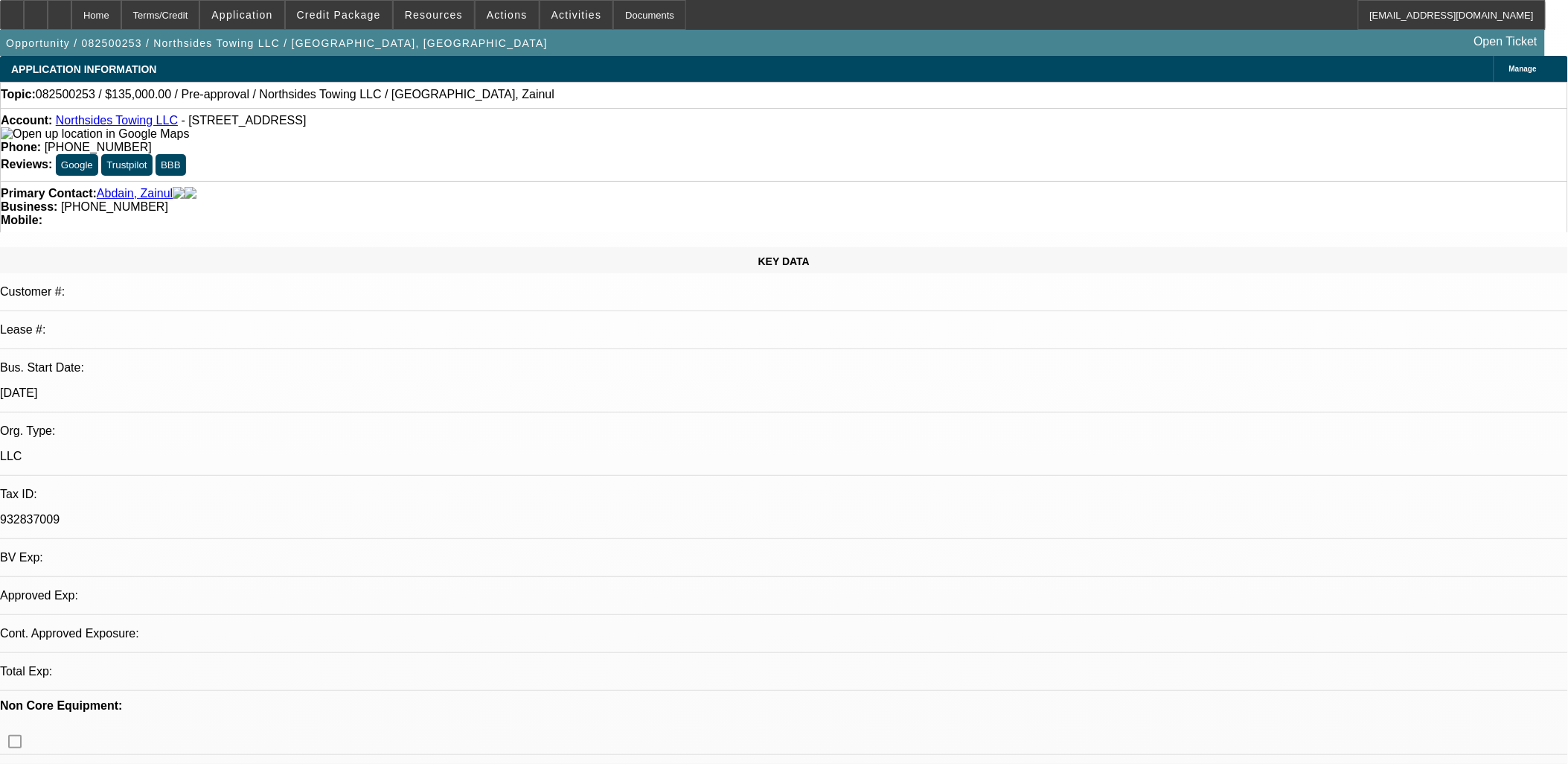
select select "4"
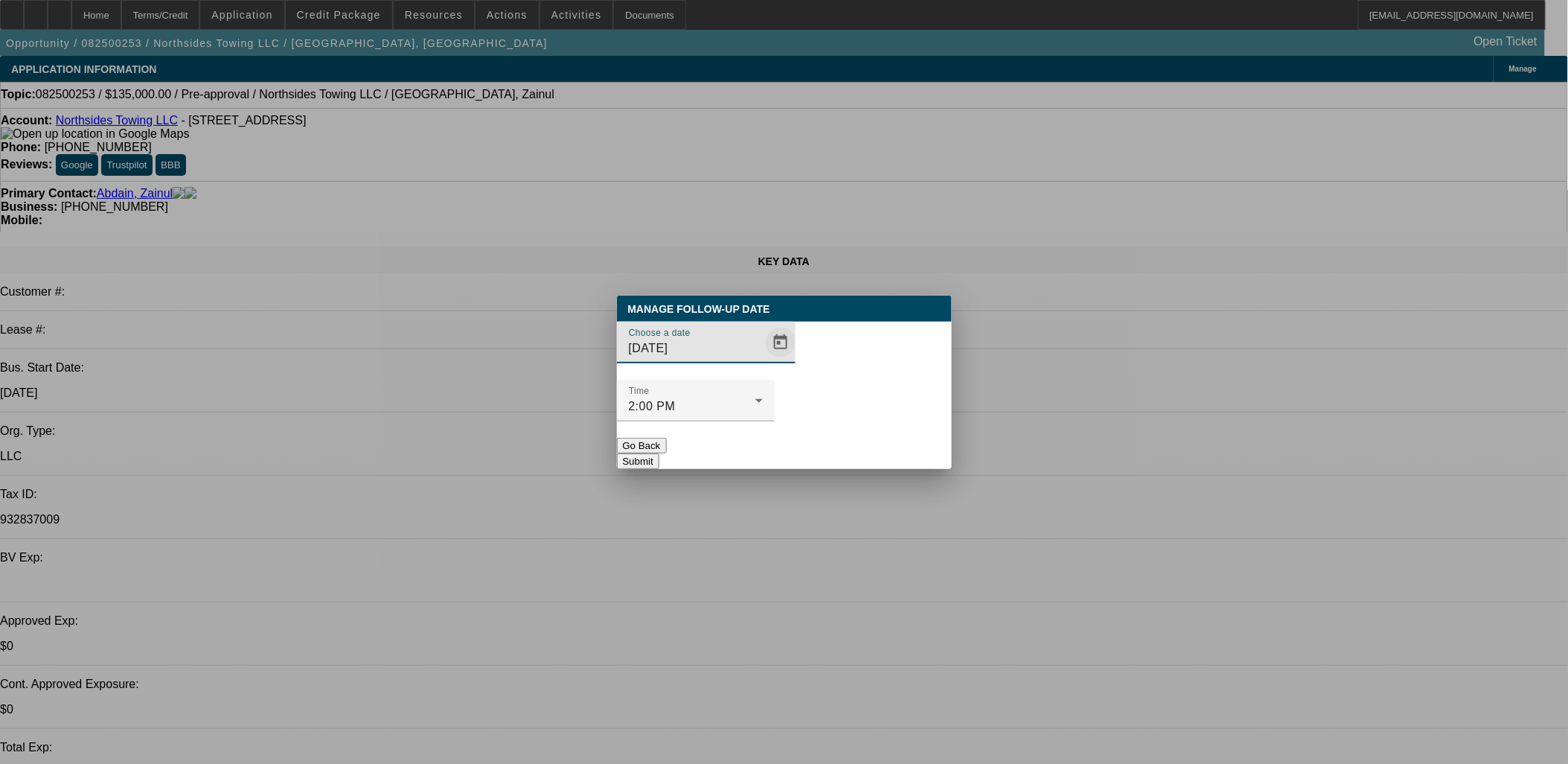
click at [763, 360] on span "Open calendar" at bounding box center [781, 342] width 35 height 35
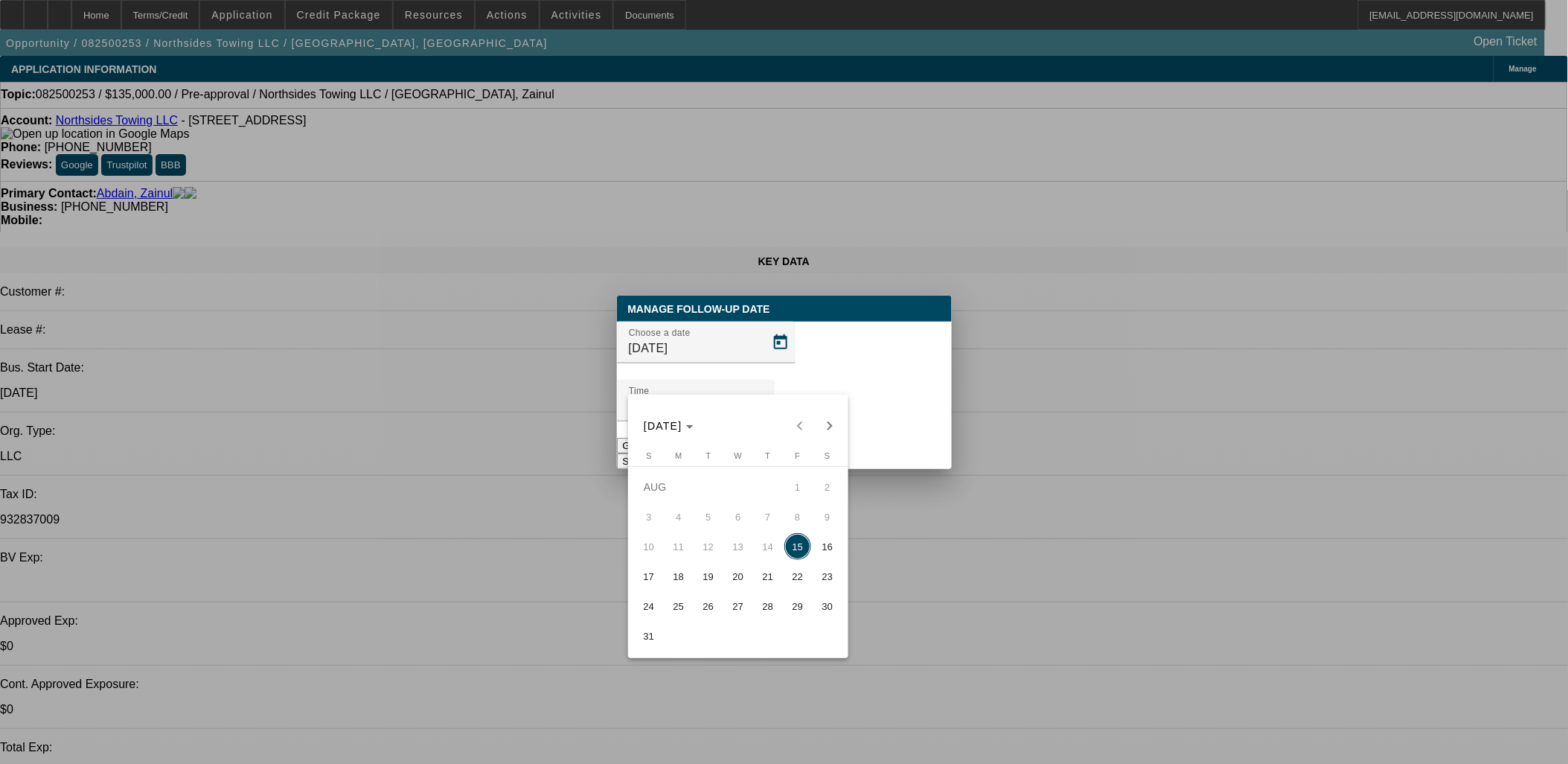
drag, startPoint x: 693, startPoint y: 572, endPoint x: 677, endPoint y: 577, distance: 16.8
click at [677, 577] on tr "17 18 19 20 21 22 23" at bounding box center [738, 576] width 208 height 30
click at [677, 577] on span "18" at bounding box center [679, 576] width 27 height 27
type input "[DATE]"
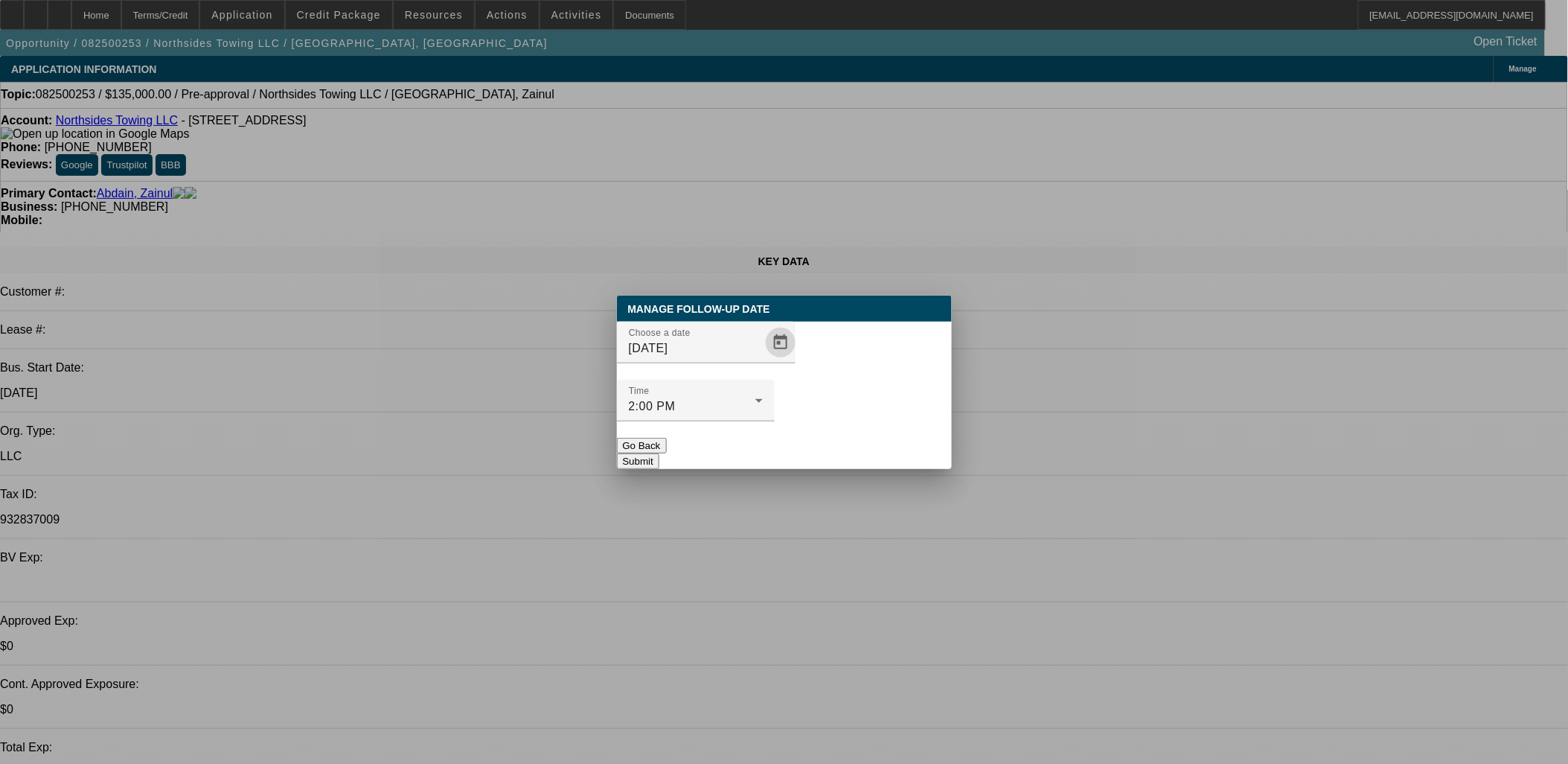
click at [659, 454] on button "Submit" at bounding box center [638, 461] width 42 height 16
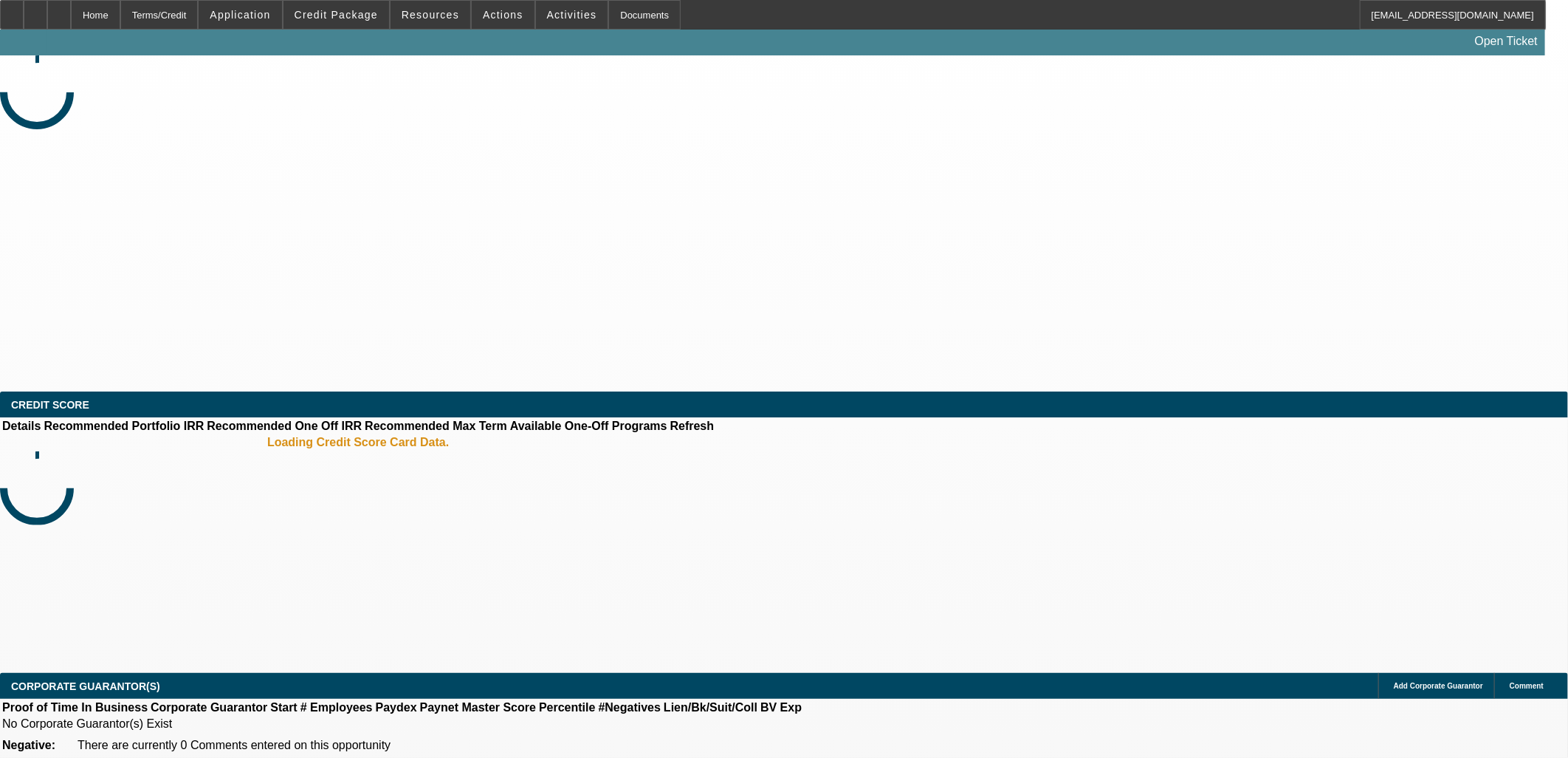
select select "0"
select select "2"
select select "0.1"
select select "4"
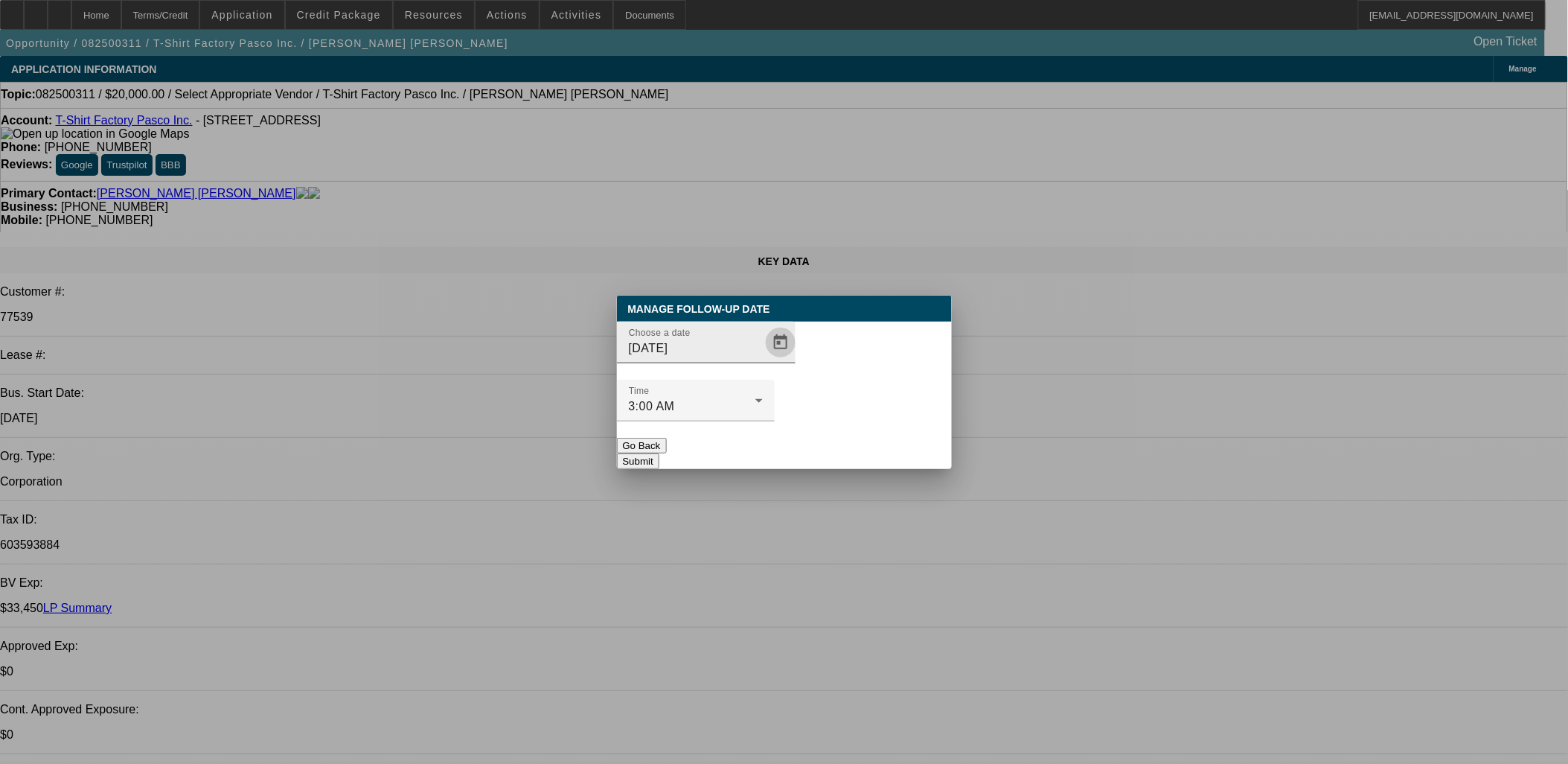
click at [763, 360] on span "Open calendar" at bounding box center [781, 342] width 35 height 35
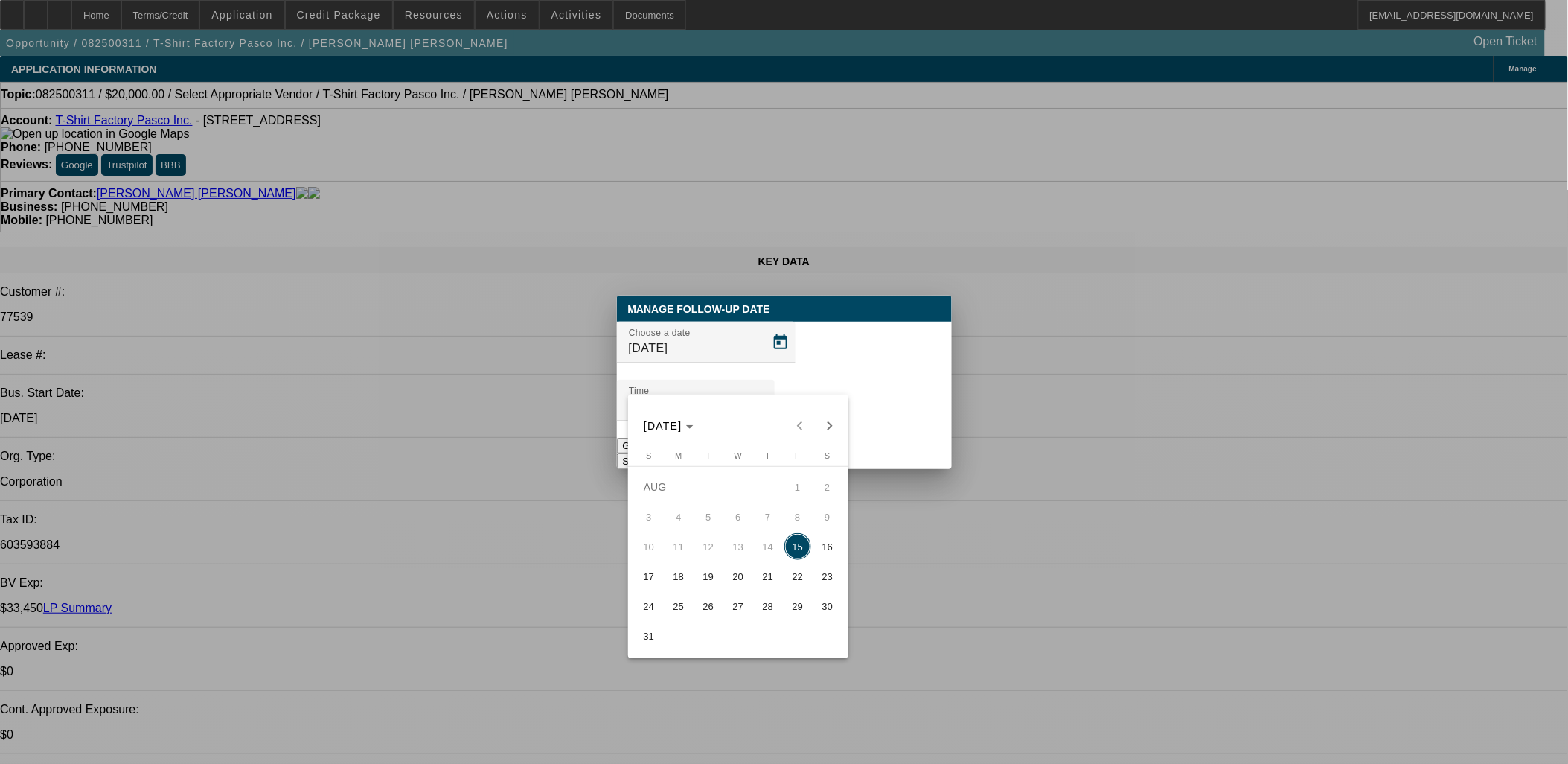
click at [683, 578] on span "18" at bounding box center [679, 576] width 27 height 27
type input "8/18/2025"
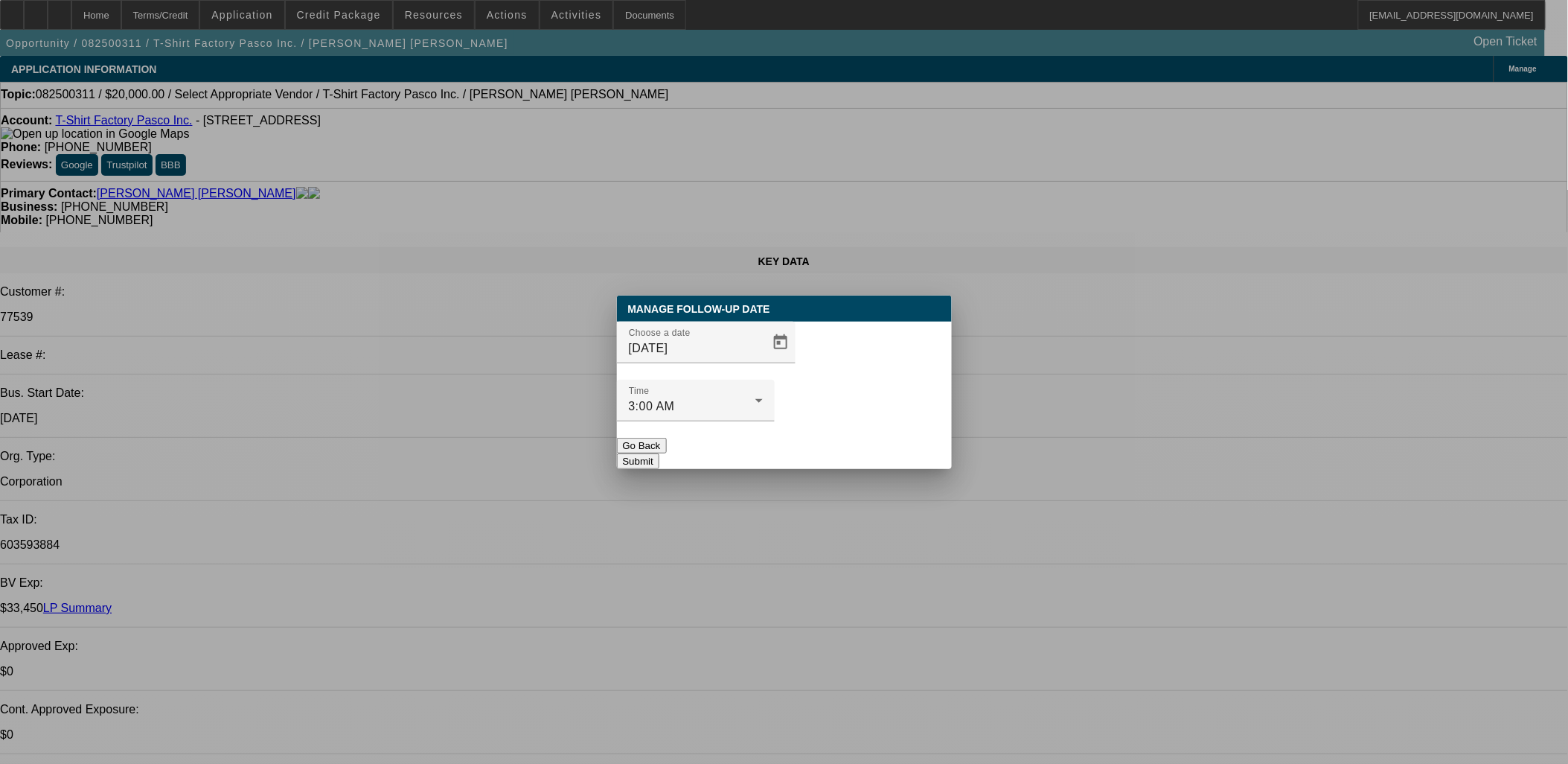
click at [659, 454] on button "Submit" at bounding box center [638, 461] width 42 height 16
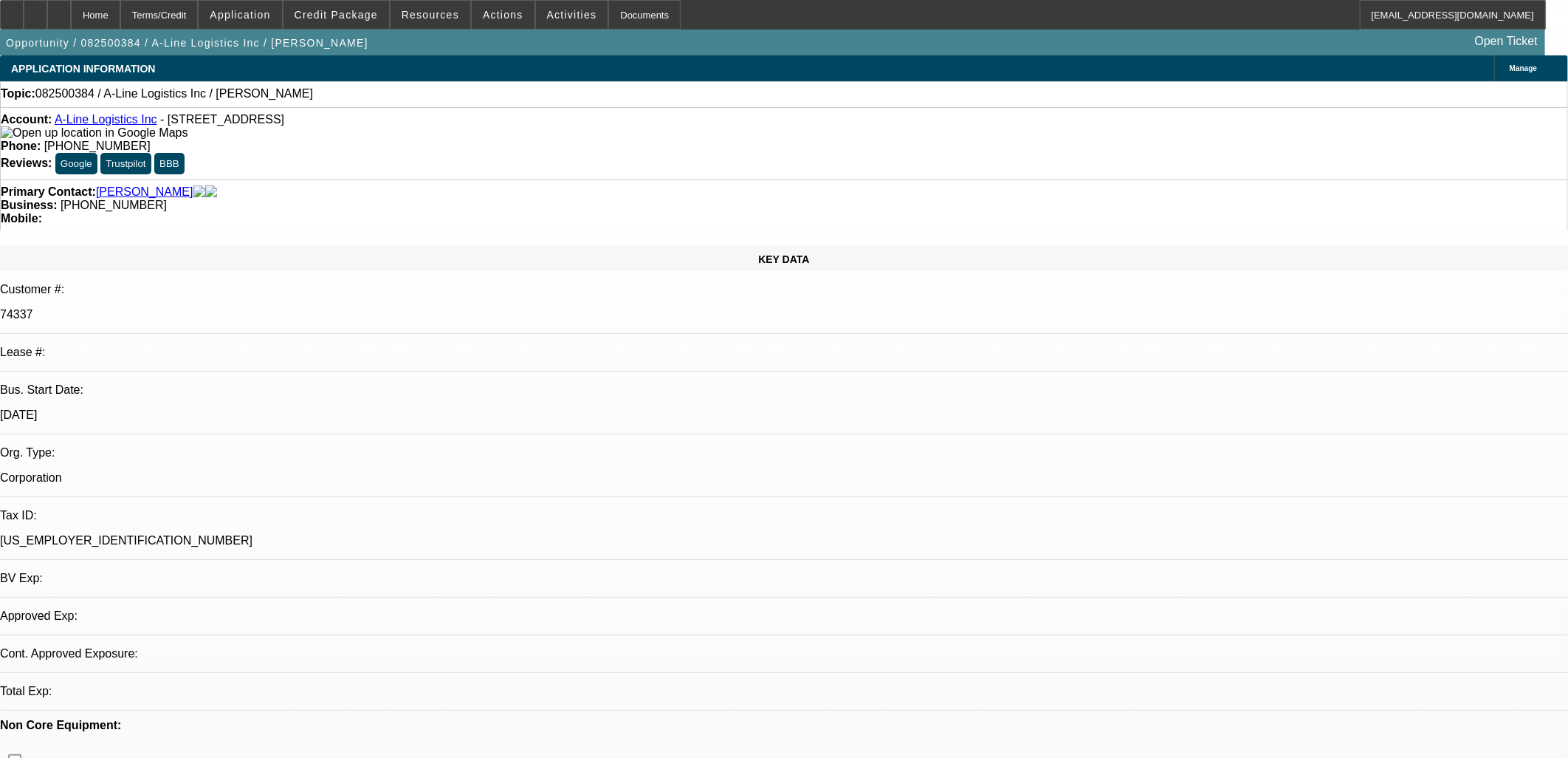
select select "0"
select select "2"
select select "0.1"
select select "1"
select select "2"
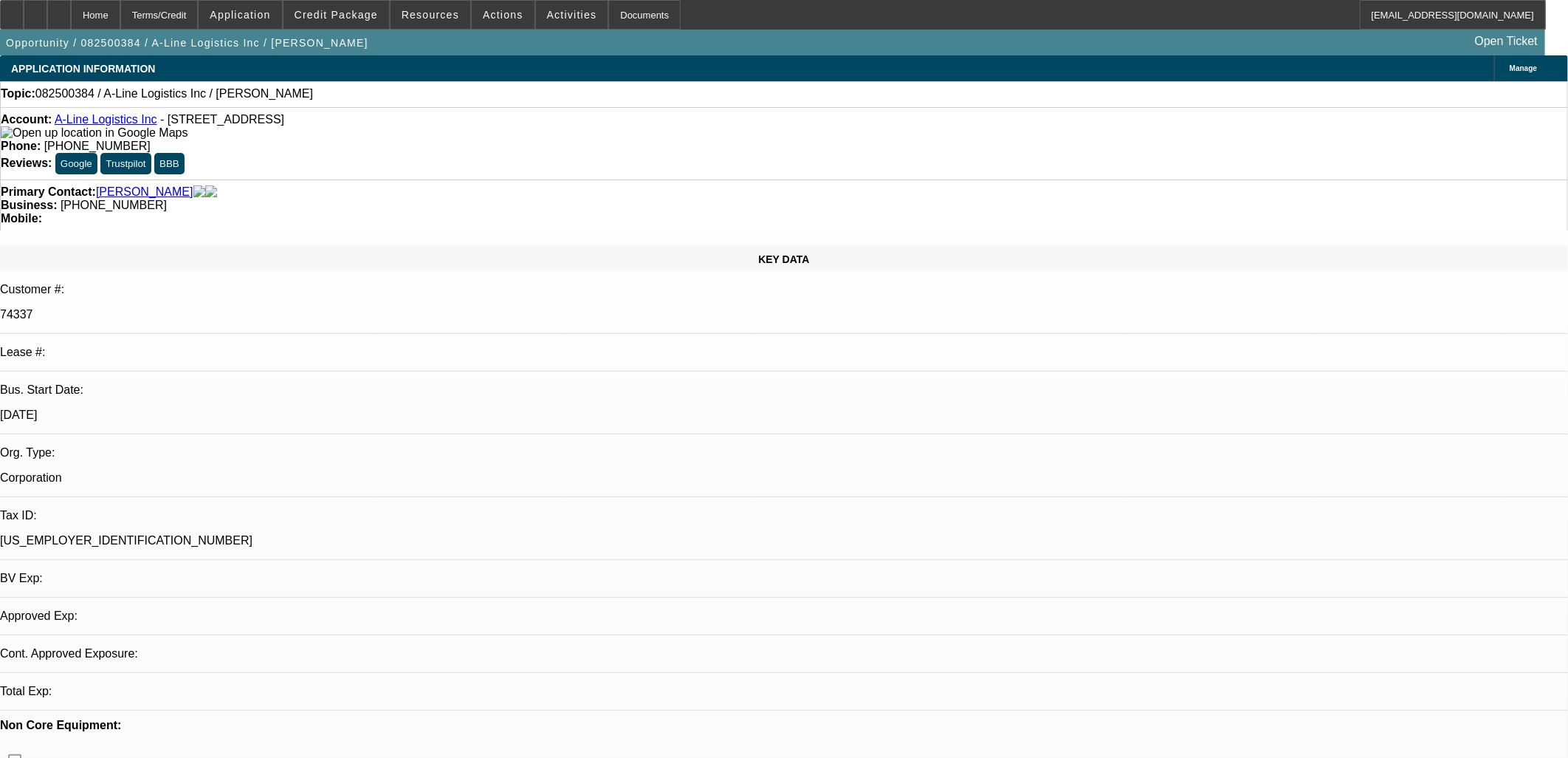
select select "4"
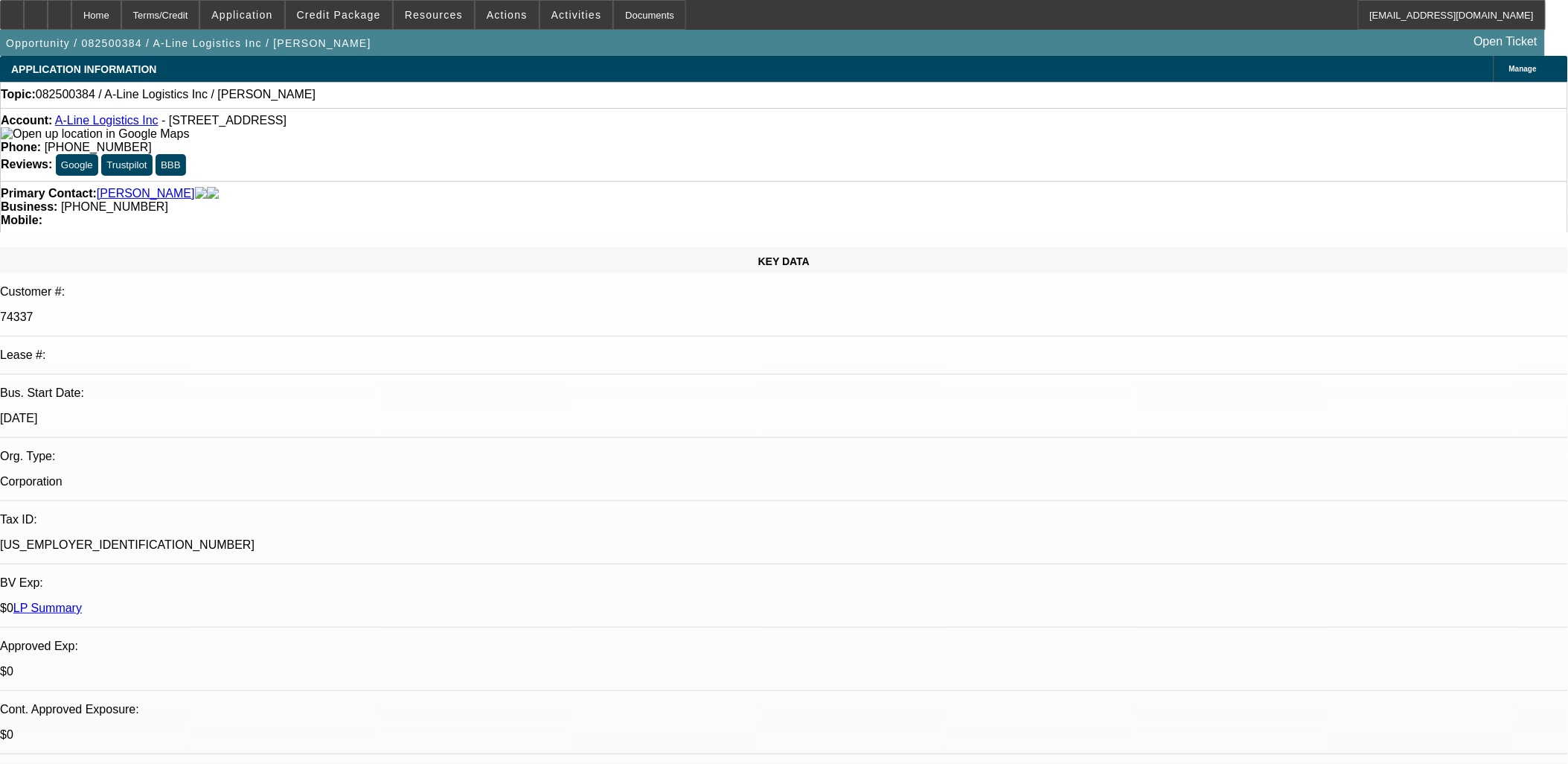
scroll to position [2, 0]
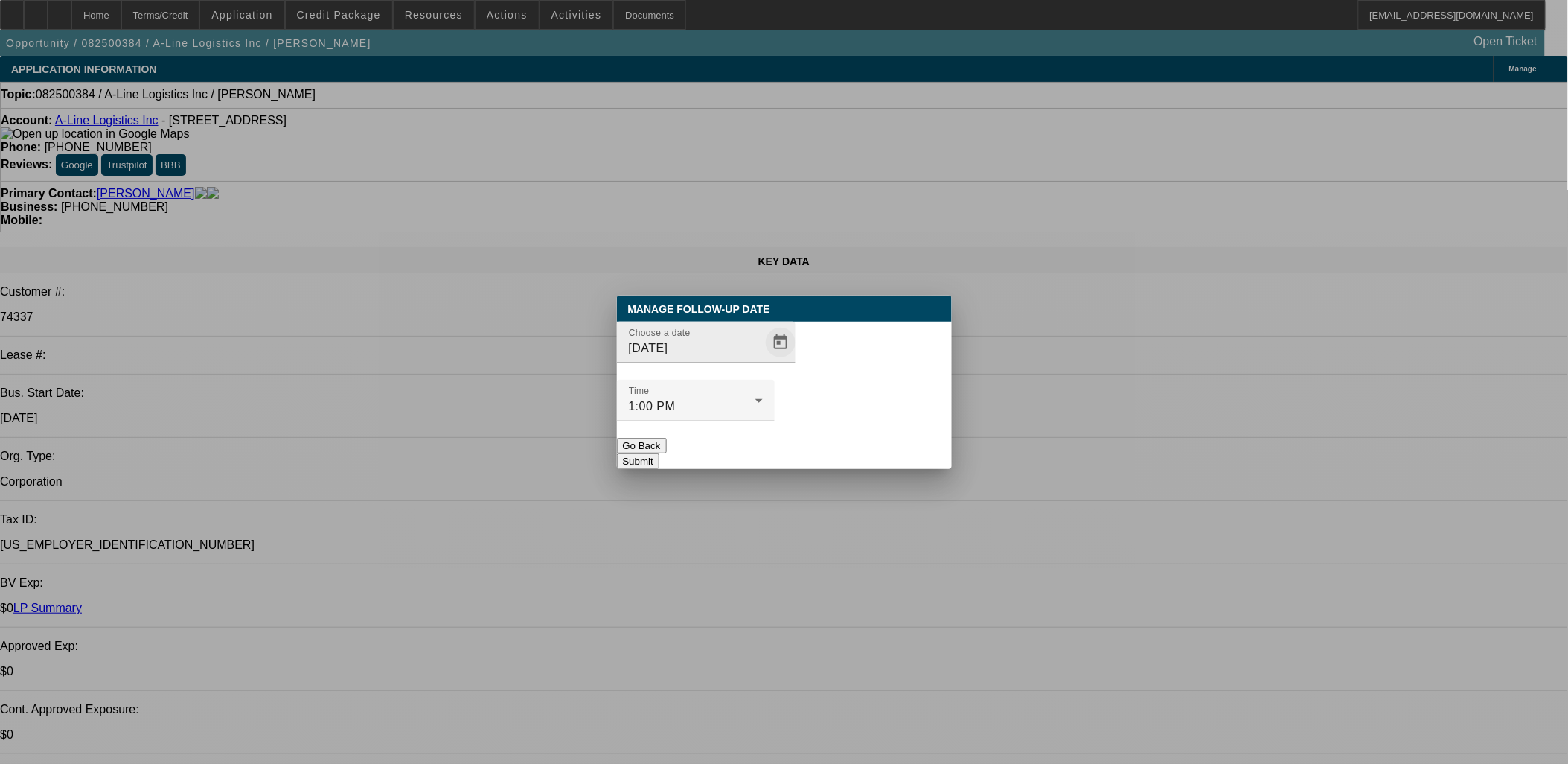
drag, startPoint x: 780, startPoint y: 375, endPoint x: 741, endPoint y: 373, distance: 39.1
click at [780, 374] on div "Choose a date 8/15/2025" at bounding box center [784, 350] width 335 height 58
click at [763, 360] on span "Open calendar" at bounding box center [781, 342] width 35 height 35
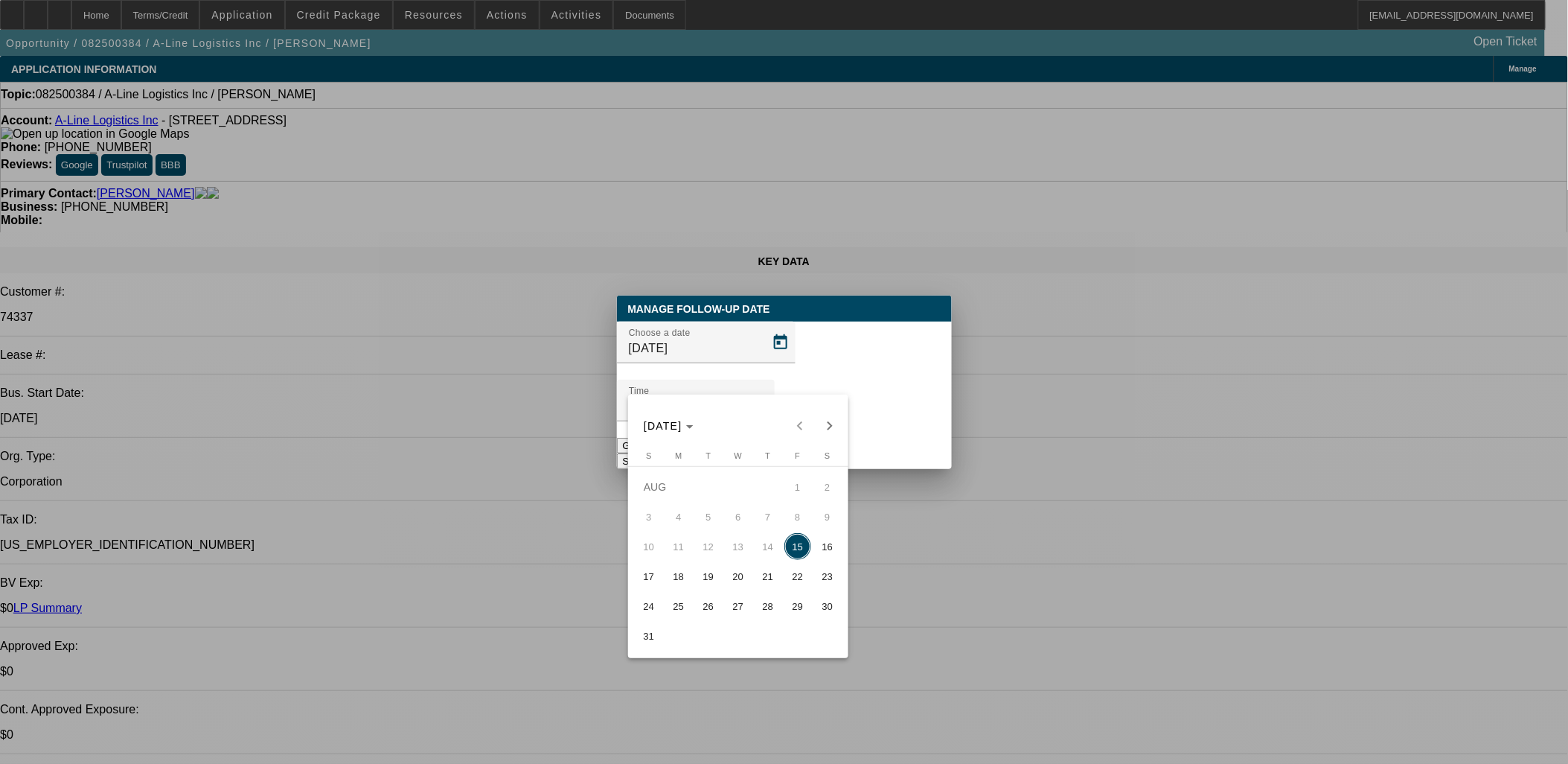
click at [683, 572] on span "18" at bounding box center [679, 576] width 27 height 27
type input "8/18/2025"
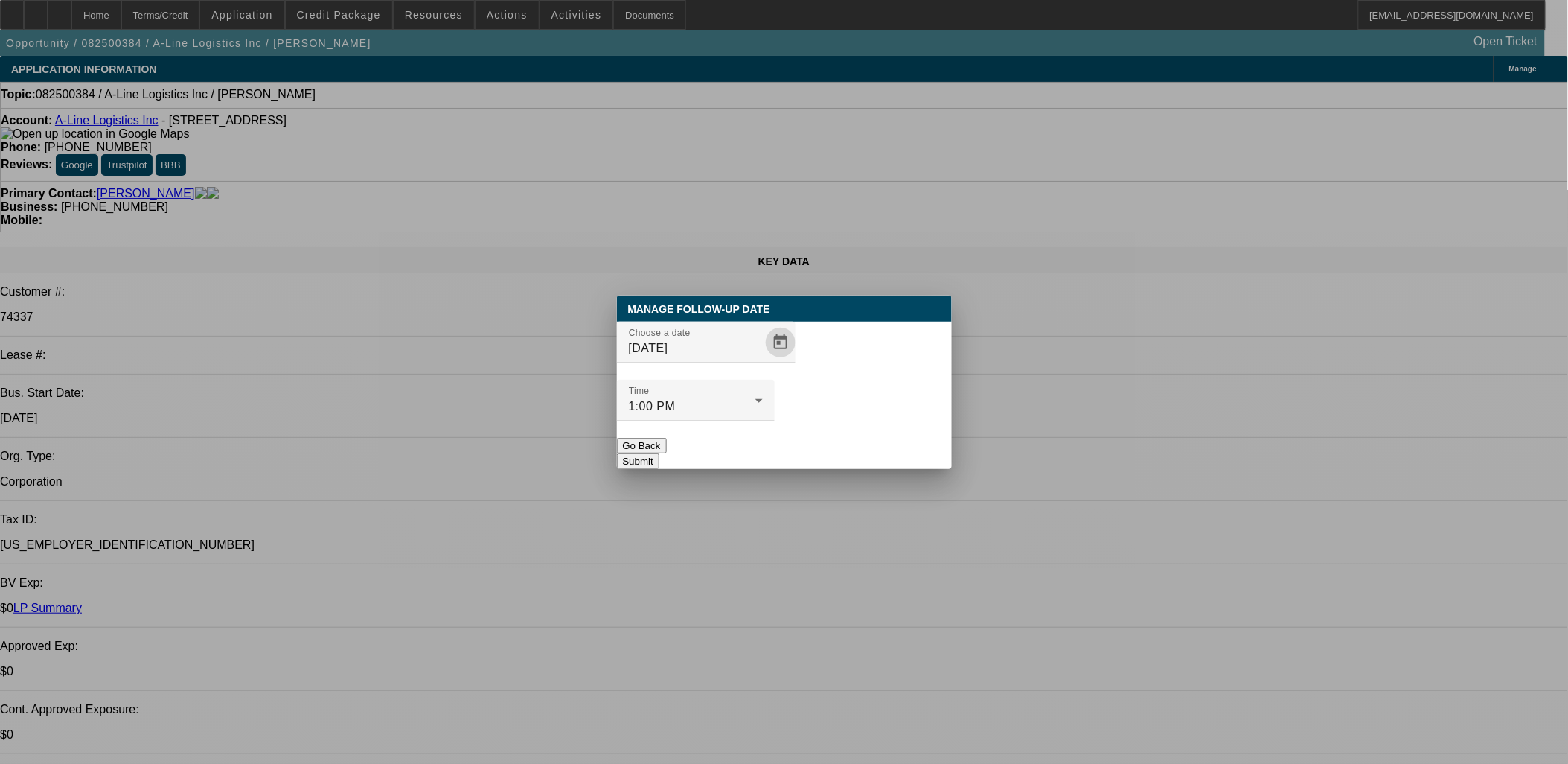
click at [659, 454] on button "Submit" at bounding box center [638, 461] width 42 height 16
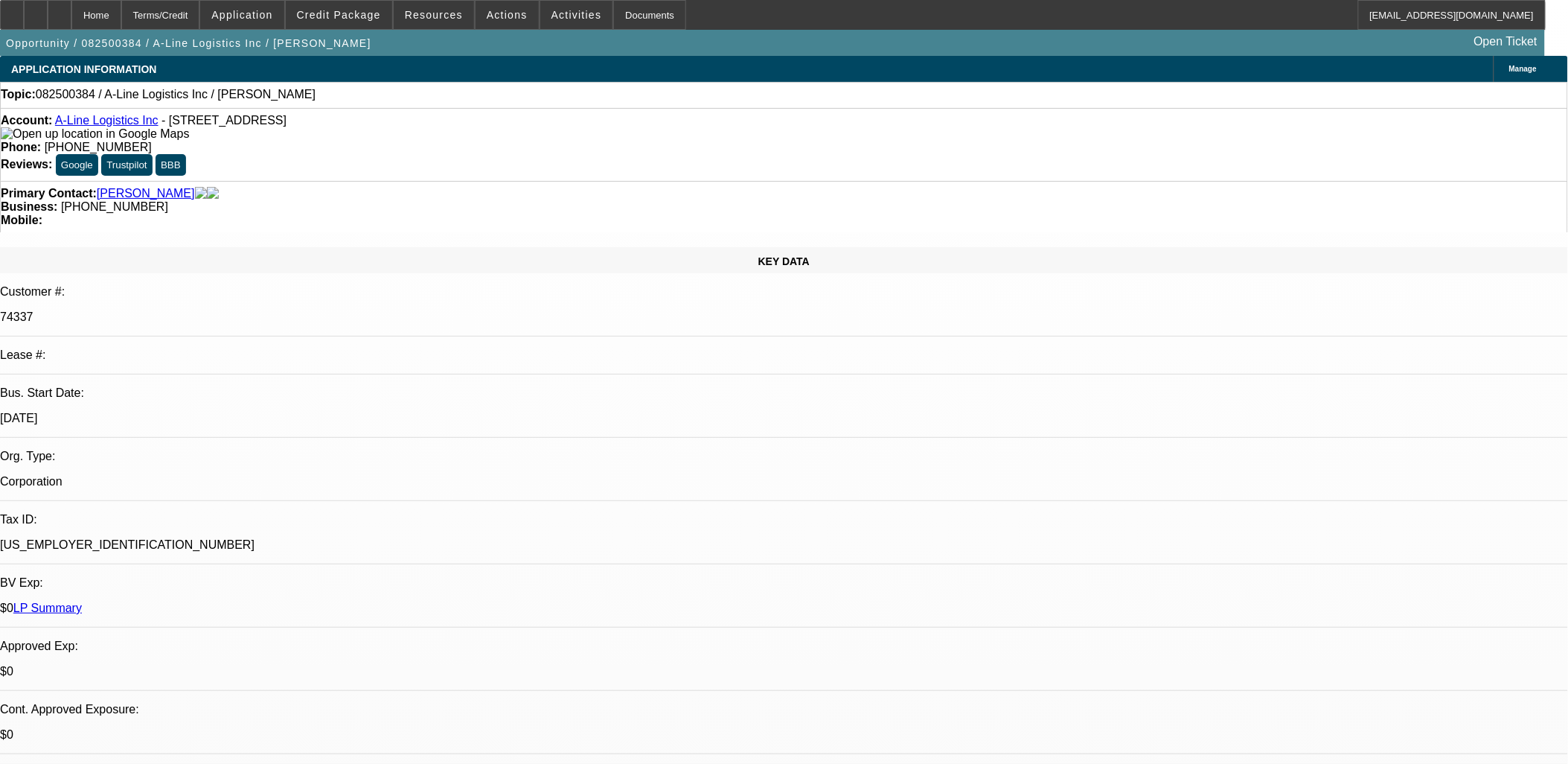
drag, startPoint x: 1554, startPoint y: 616, endPoint x: 272, endPoint y: 298, distance: 1320.9
drag, startPoint x: 1554, startPoint y: 618, endPoint x: 3, endPoint y: 56, distance: 1649.7
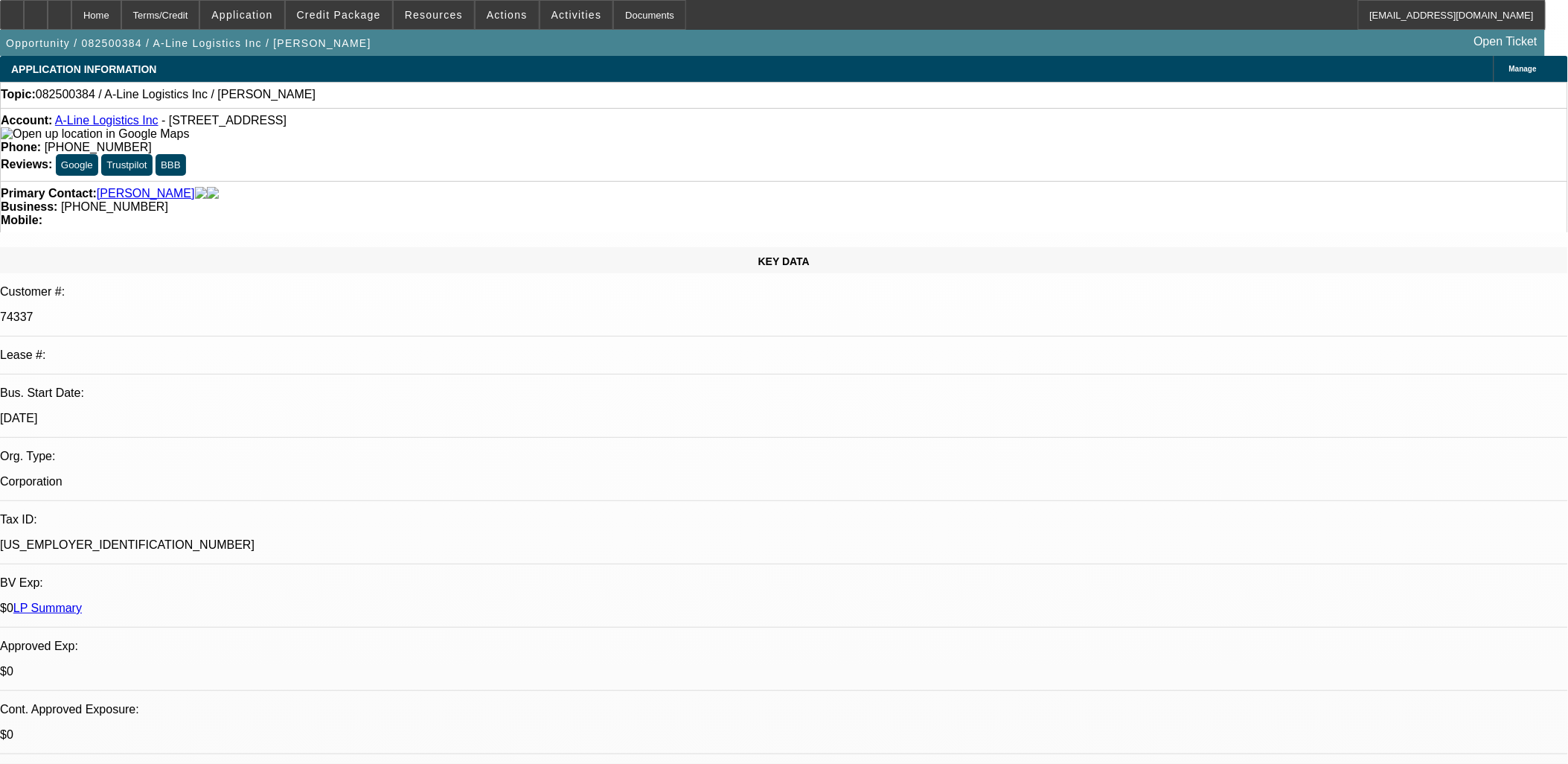
drag, startPoint x: 3, startPoint y: 62, endPoint x: 1557, endPoint y: 681, distance: 1672.7
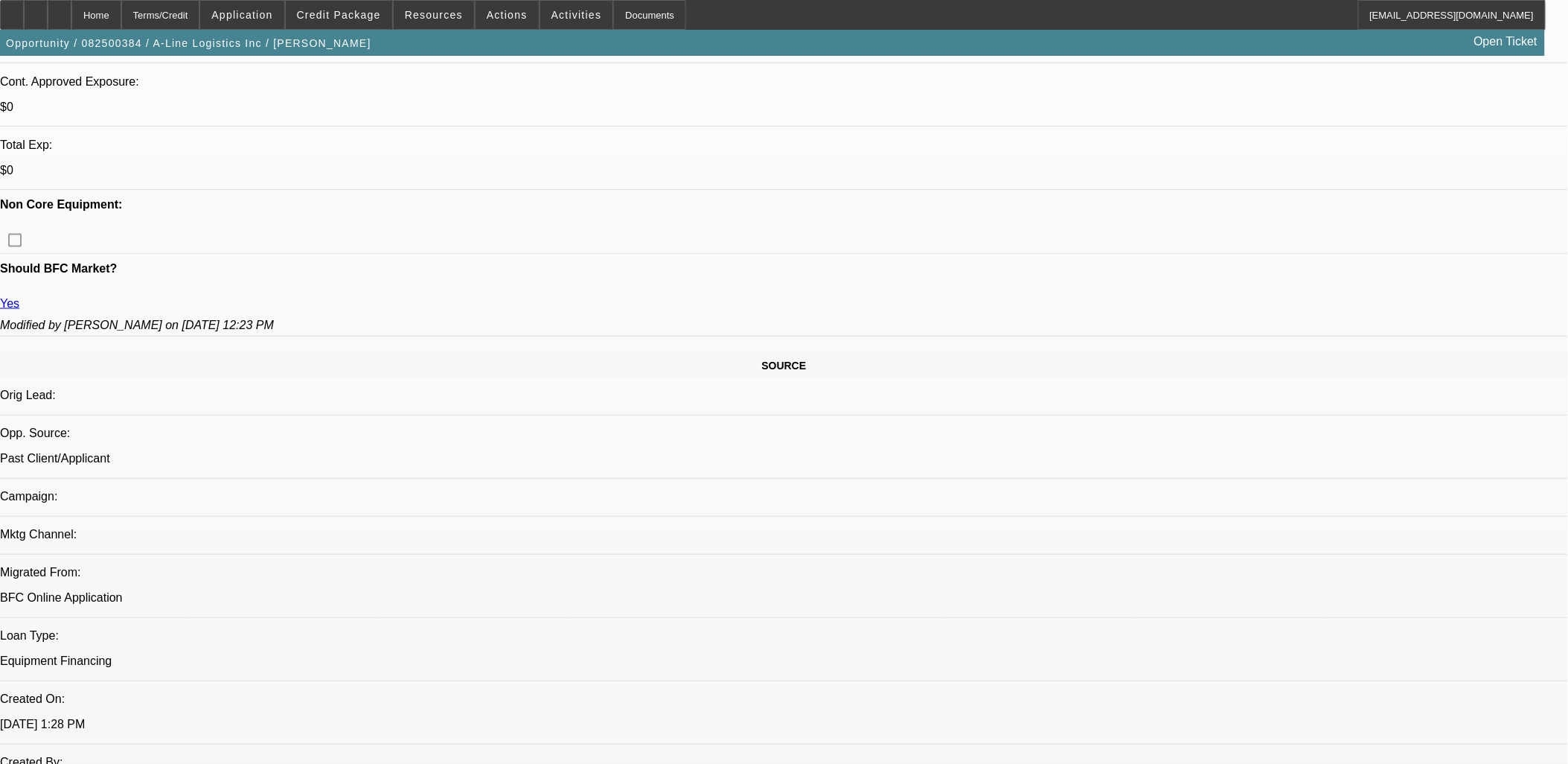
scroll to position [661, 0]
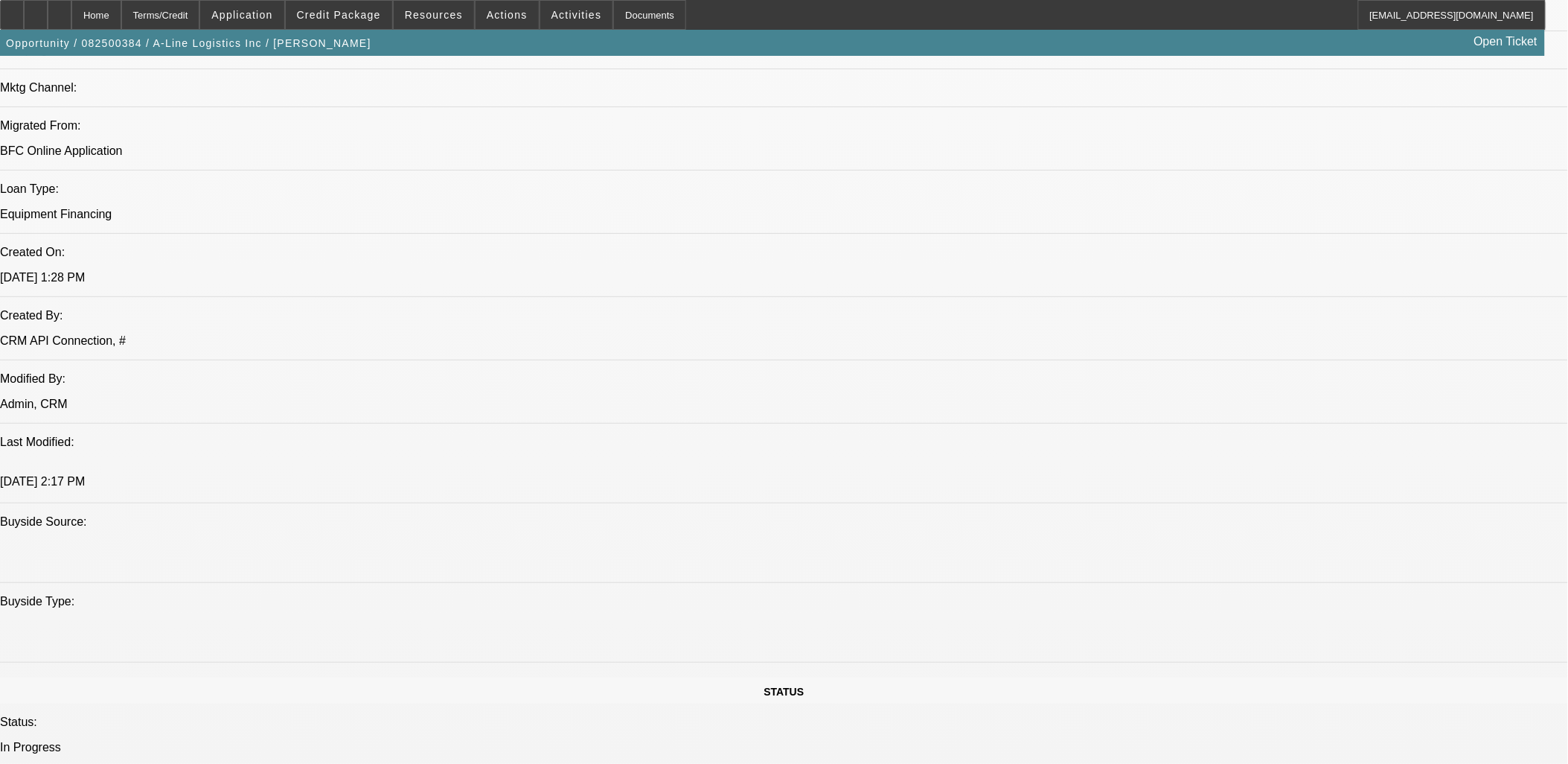
scroll to position [993, 0]
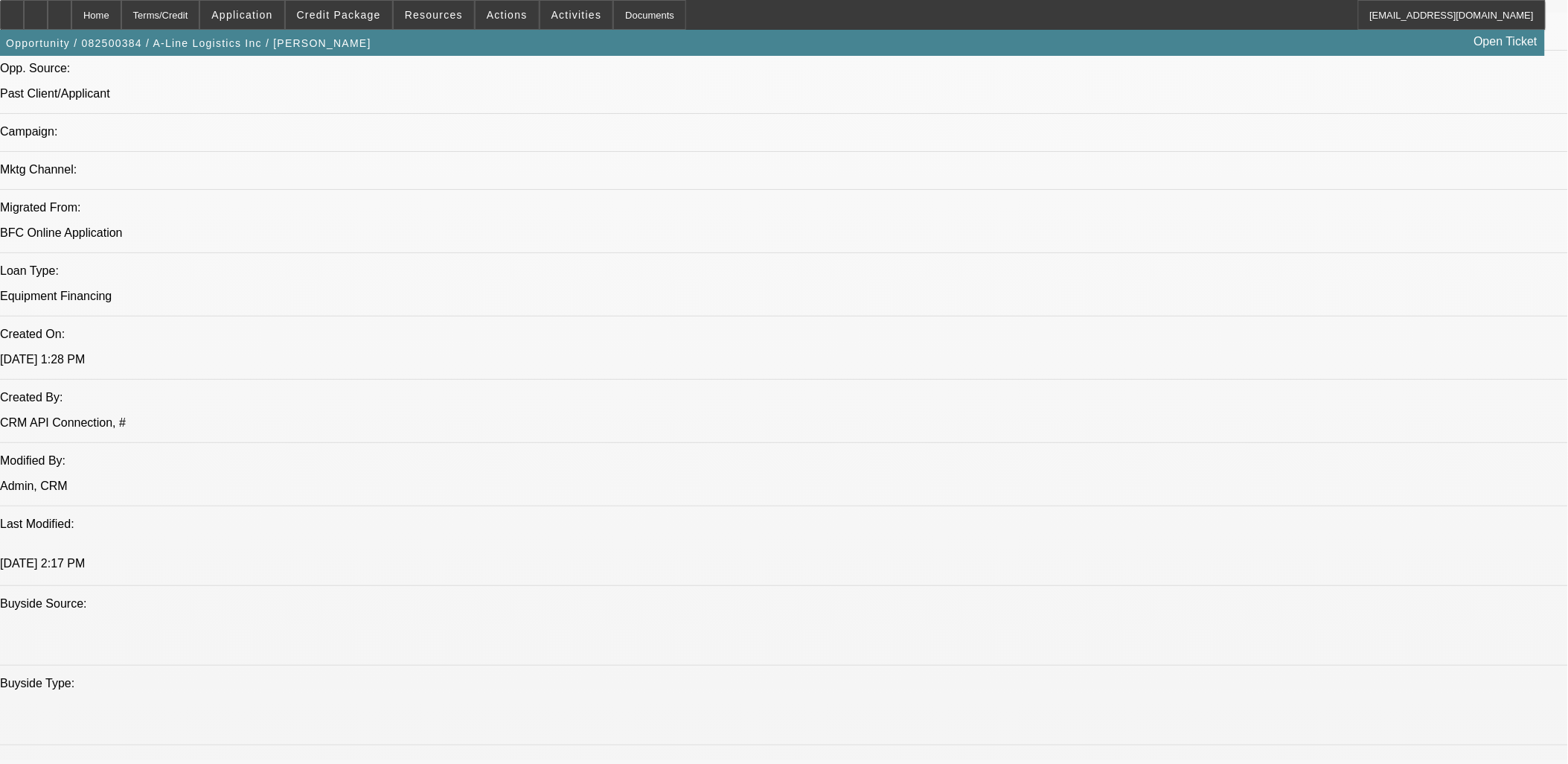
drag, startPoint x: 1029, startPoint y: 595, endPoint x: 12, endPoint y: 157, distance: 1107.3
drag, startPoint x: 12, startPoint y: 156, endPoint x: 1038, endPoint y: 695, distance: 1159.0
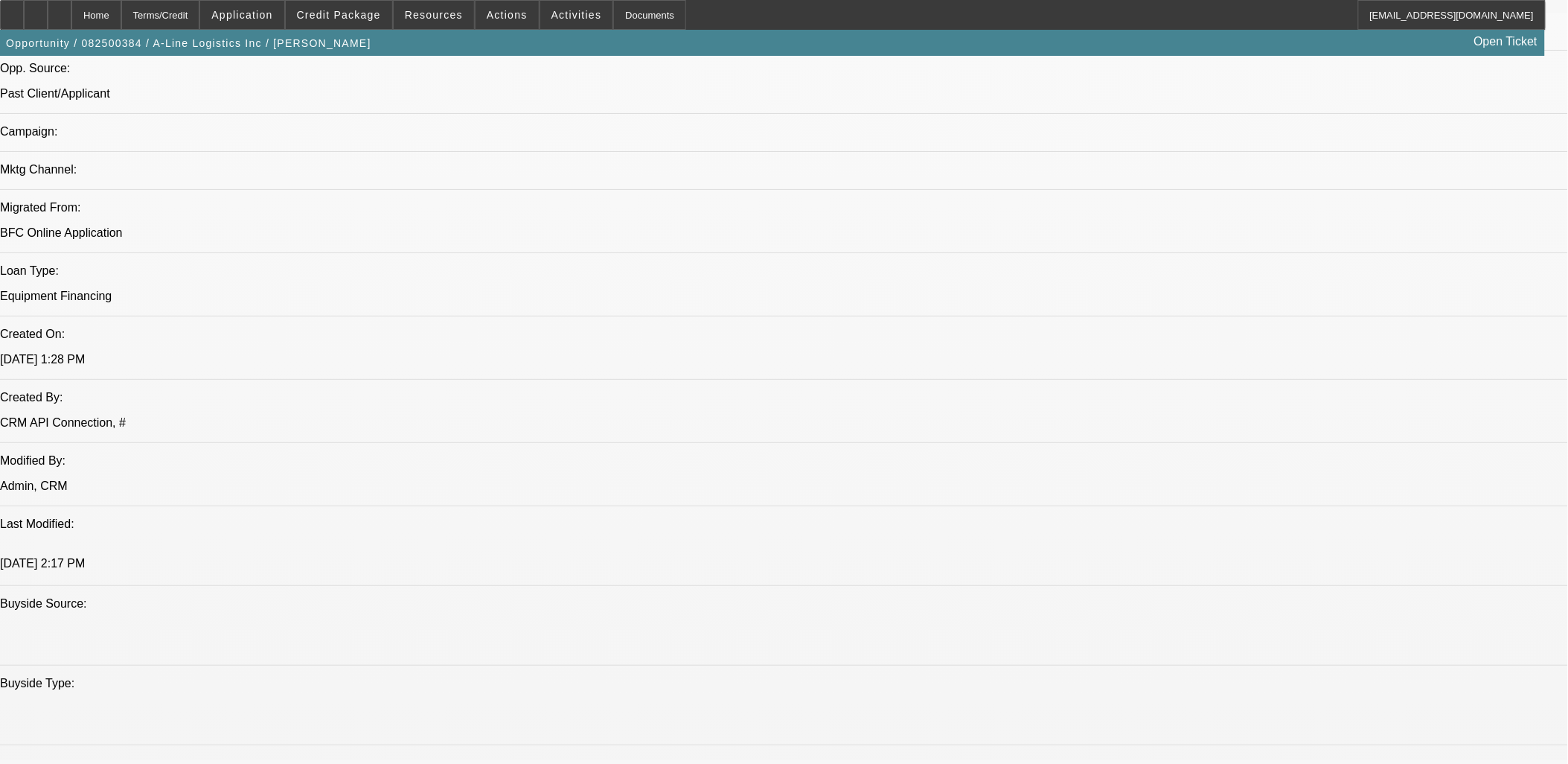
drag, startPoint x: 1038, startPoint y: 695, endPoint x: 1030, endPoint y: 649, distance: 46.7
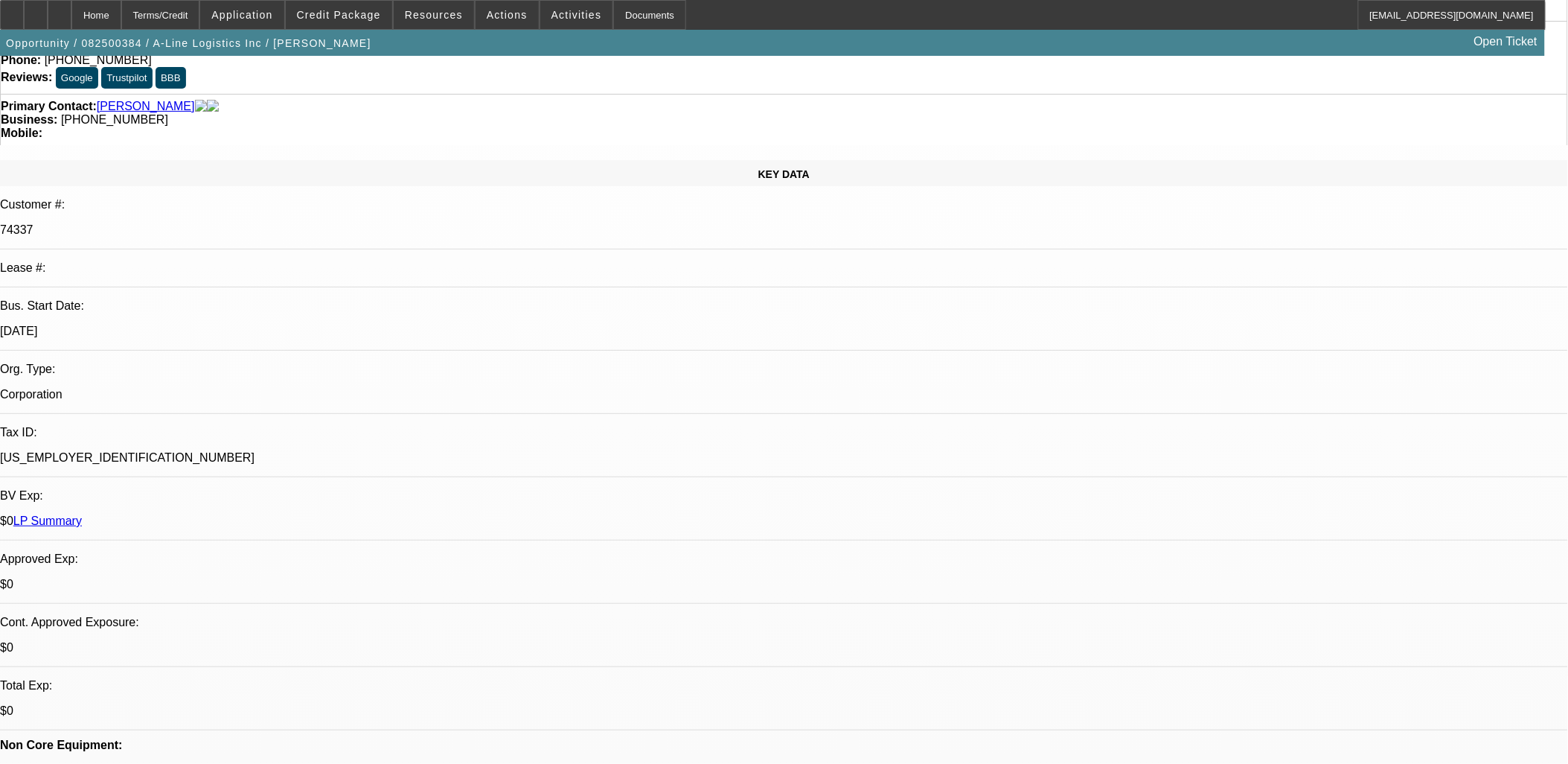
scroll to position [0, 0]
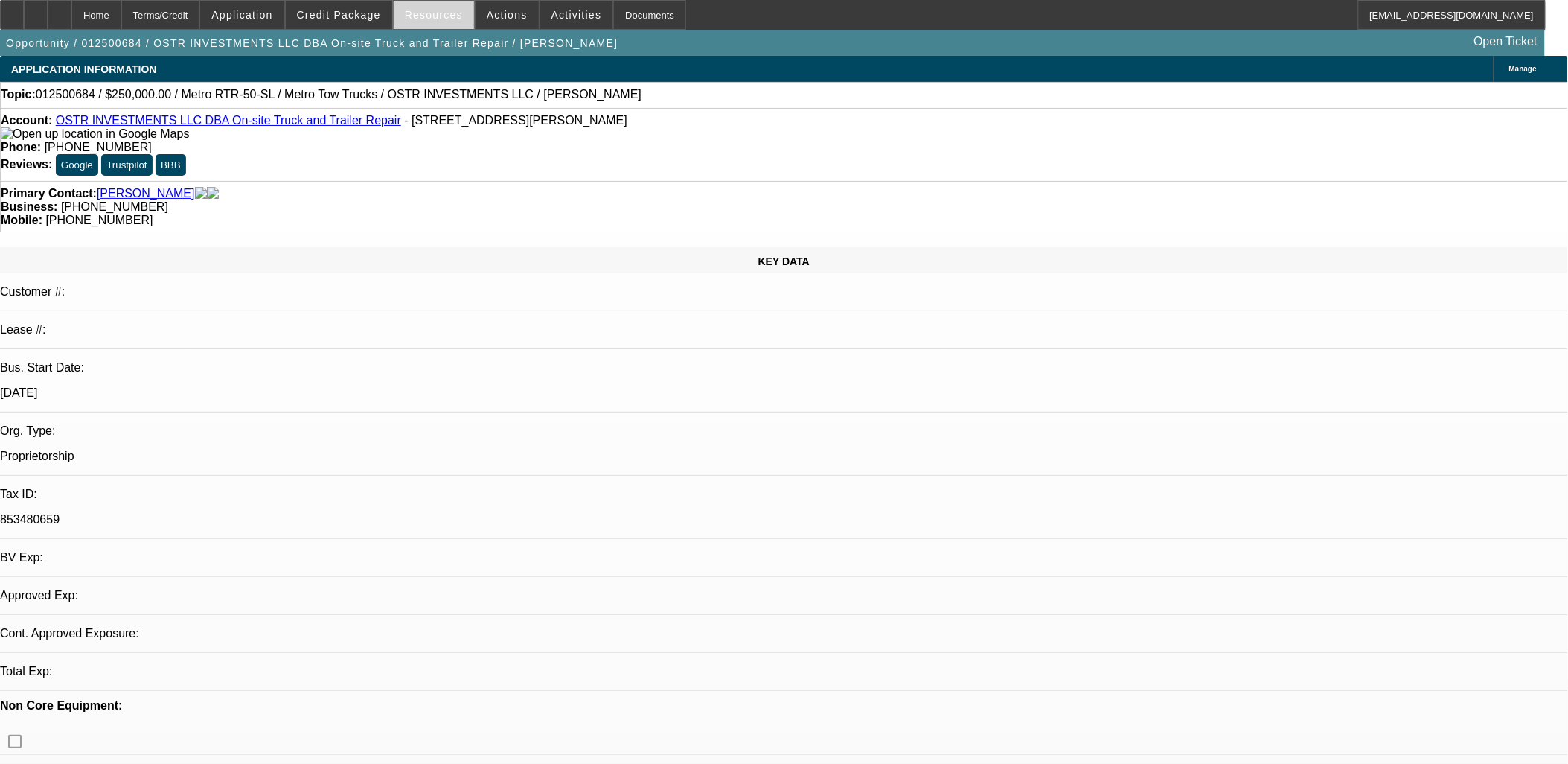
select select "0"
select select "3"
select select "0"
select select "6"
